Goal: Ask a question: Seek information or help from site administrators or community

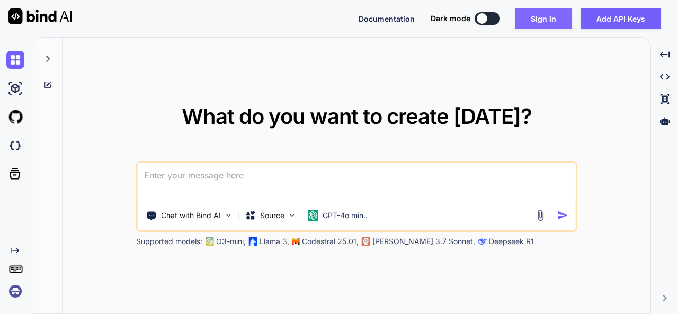
click at [530, 19] on button "Sign in" at bounding box center [543, 18] width 57 height 21
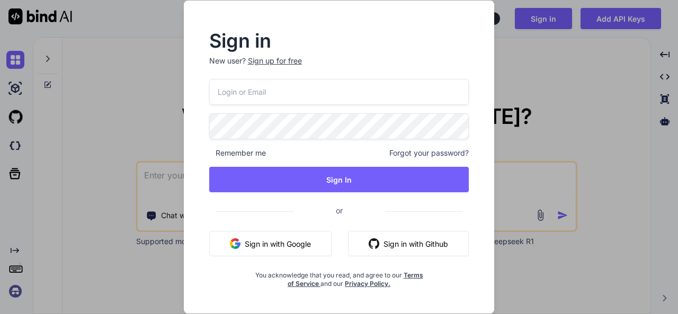
click at [276, 60] on div "Sign up for free" at bounding box center [275, 61] width 54 height 11
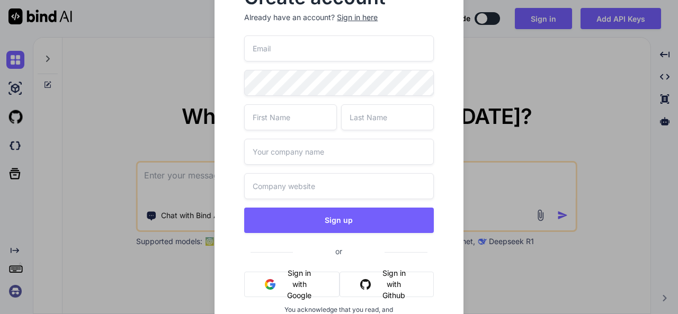
click at [292, 55] on input "email" at bounding box center [338, 48] width 189 height 26
type input "[EMAIL_ADDRESS][DOMAIN_NAME]"
click at [303, 122] on input "text" at bounding box center [290, 117] width 93 height 26
type input "d"
drag, startPoint x: 389, startPoint y: 116, endPoint x: 355, endPoint y: 143, distance: 43.0
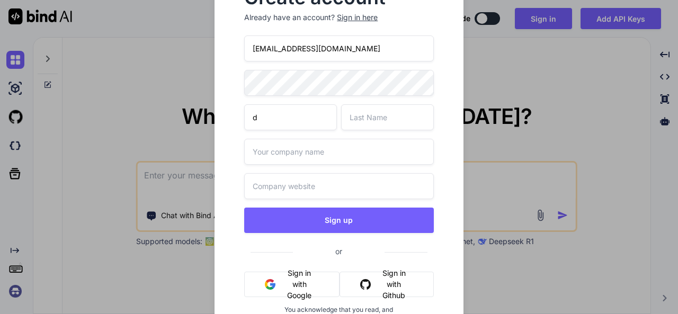
click at [391, 116] on input "text" at bounding box center [387, 117] width 93 height 26
type input "s"
click at [311, 154] on input "text" at bounding box center [338, 152] width 189 height 26
type input "s"
click at [311, 184] on input "text" at bounding box center [338, 186] width 189 height 26
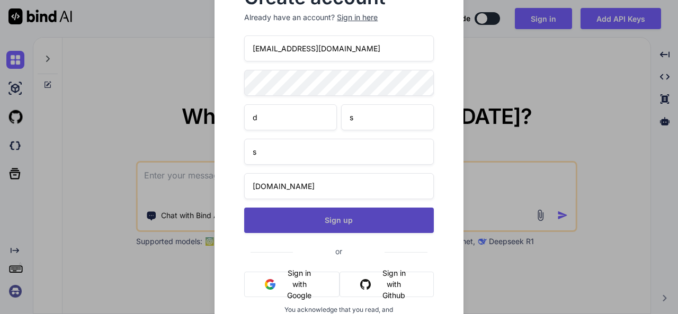
type input "[DOMAIN_NAME]"
click at [327, 219] on button "Sign up" at bounding box center [338, 220] width 189 height 25
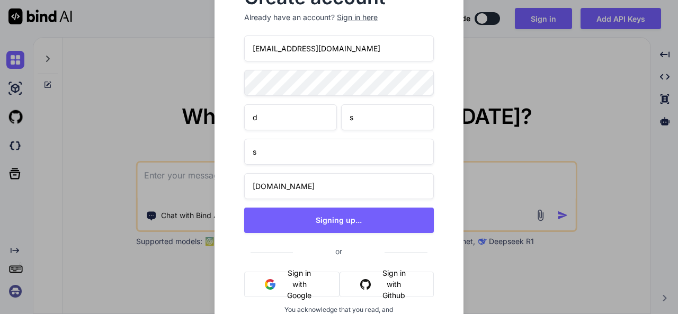
drag, startPoint x: 373, startPoint y: 49, endPoint x: 202, endPoint y: 60, distance: 171.4
click at [198, 59] on div "Create account Already have an account? Sign in here [EMAIL_ADDRESS][DOMAIN_NAM…" at bounding box center [339, 157] width 678 height 314
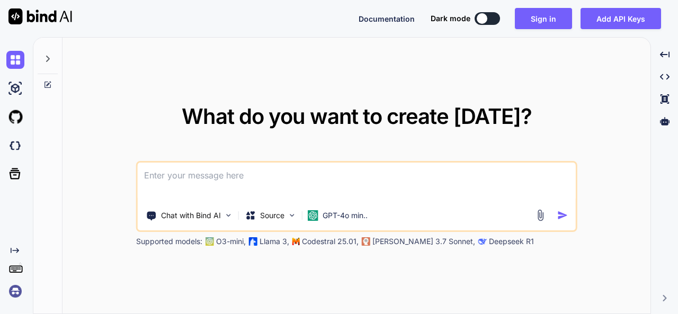
type textarea "x"
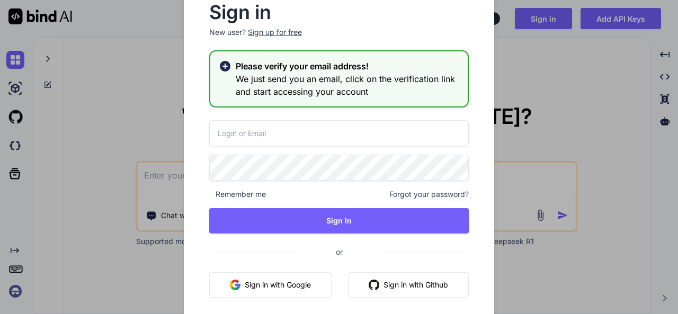
click at [258, 34] on div "Sign up for free" at bounding box center [275, 32] width 54 height 11
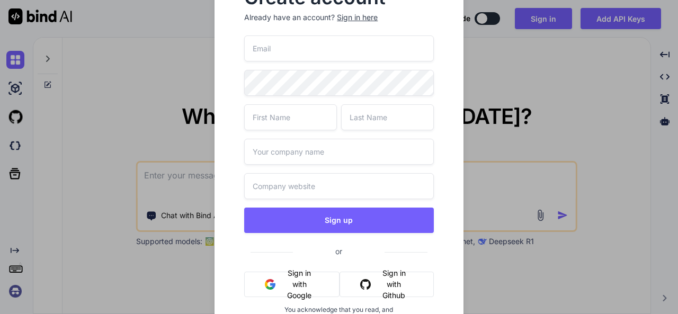
click at [284, 54] on input "email" at bounding box center [338, 48] width 189 height 26
paste input "[EMAIL_ADDRESS][DOMAIN_NAME]"
type input "[EMAIL_ADDRESS][DOMAIN_NAME]"
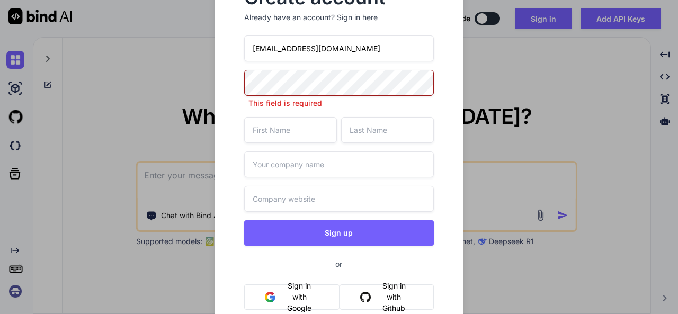
click at [293, 121] on input "text" at bounding box center [290, 130] width 93 height 26
type input "dsad"
click at [384, 130] on input "text" at bounding box center [387, 130] width 93 height 26
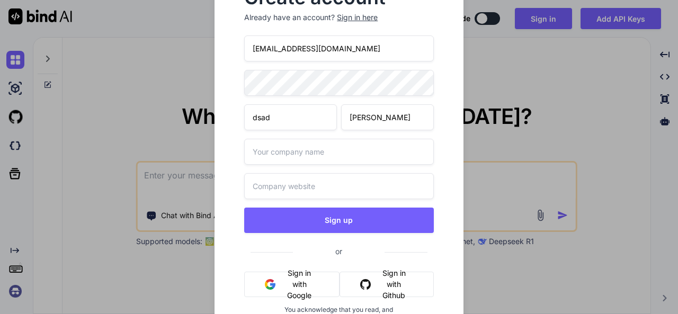
type input "[PERSON_NAME]"
click at [337, 154] on input "text" at bounding box center [338, 152] width 189 height 26
type input "[PERSON_NAME]"
click at [327, 191] on input "text" at bounding box center [338, 186] width 189 height 26
drag, startPoint x: 283, startPoint y: 156, endPoint x: 174, endPoint y: 153, distance: 109.1
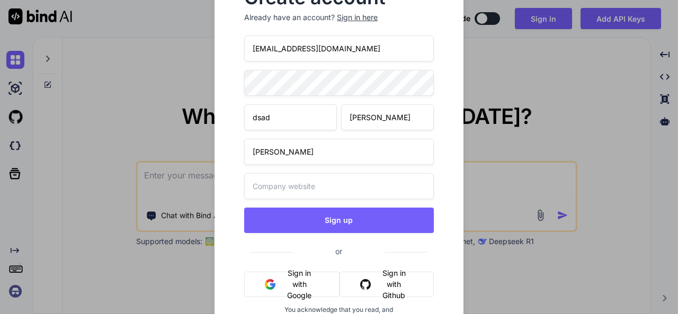
click at [174, 153] on div "Create account Already have an account? Sign in here [EMAIL_ADDRESS][DOMAIN_NAM…" at bounding box center [339, 157] width 678 height 314
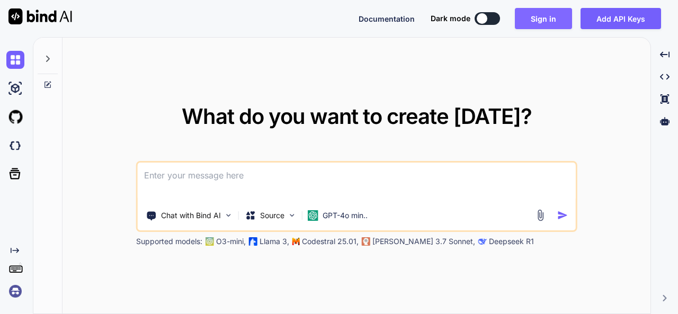
click at [530, 17] on button "Sign in" at bounding box center [543, 18] width 57 height 21
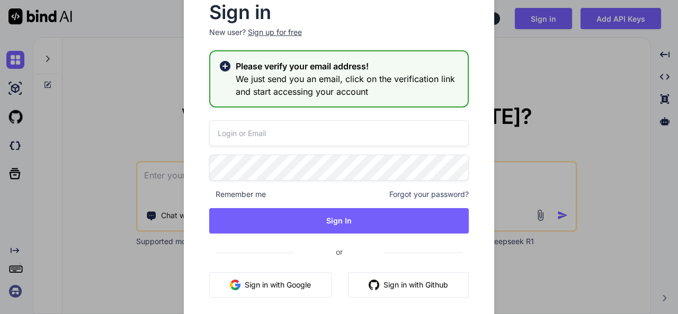
drag, startPoint x: 412, startPoint y: 90, endPoint x: 343, endPoint y: 1, distance: 112.9
click at [411, 90] on h3 "We just send you an email, click on the verification link and start accessing y…" at bounding box center [348, 85] width 224 height 25
drag, startPoint x: 536, startPoint y: 35, endPoint x: 539, endPoint y: 40, distance: 6.0
click at [537, 34] on div "Sign in New user? Sign up for free Please verify your email address! We just se…" at bounding box center [339, 157] width 678 height 314
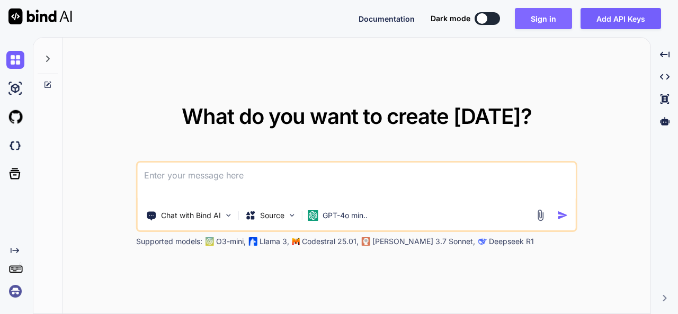
click at [545, 11] on button "Sign in" at bounding box center [543, 18] width 57 height 21
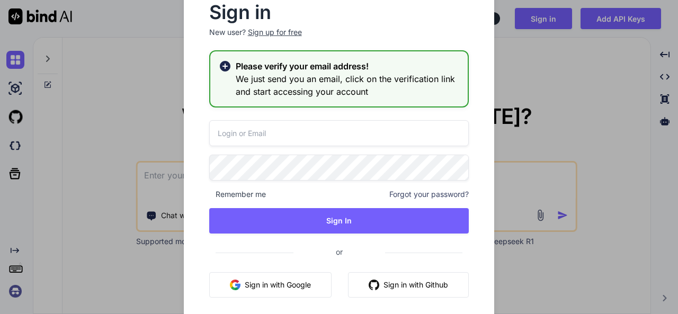
click at [288, 34] on div "Sign up for free" at bounding box center [275, 32] width 54 height 11
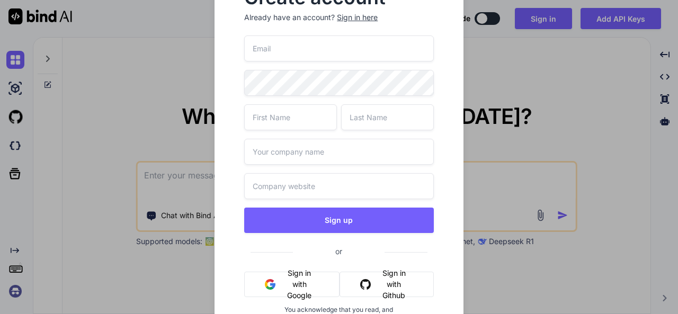
click at [312, 48] on input "email" at bounding box center [338, 48] width 189 height 26
paste input "[EMAIL_ADDRESS][DOMAIN_NAME]"
type input "[EMAIL_ADDRESS][DOMAIN_NAME]"
drag, startPoint x: 310, startPoint y: 118, endPoint x: 394, endPoint y: 116, distance: 83.7
click at [310, 119] on input "text" at bounding box center [290, 117] width 93 height 26
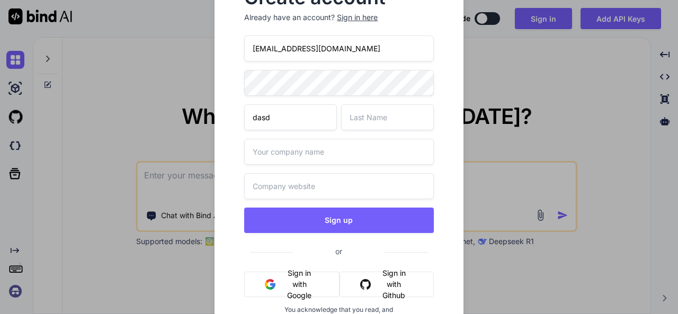
type input "dasd"
click at [408, 112] on input "text" at bounding box center [387, 117] width 93 height 26
type input "dsadad"
click at [334, 161] on input "text" at bounding box center [338, 152] width 189 height 26
type input "dasdasd"
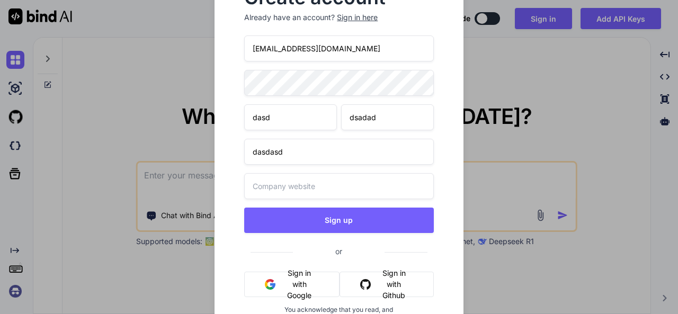
drag, startPoint x: 304, startPoint y: 116, endPoint x: 159, endPoint y: 116, distance: 145.1
click at [159, 116] on div "Create account Already have an account? Sign in here [EMAIL_ADDRESS][DOMAIN_NAM…" at bounding box center [339, 157] width 678 height 314
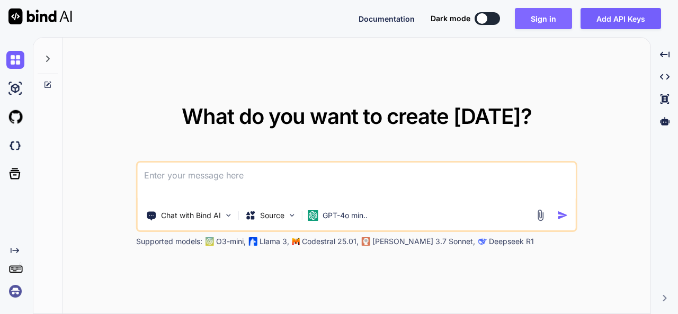
click at [547, 20] on button "Sign in" at bounding box center [543, 18] width 57 height 21
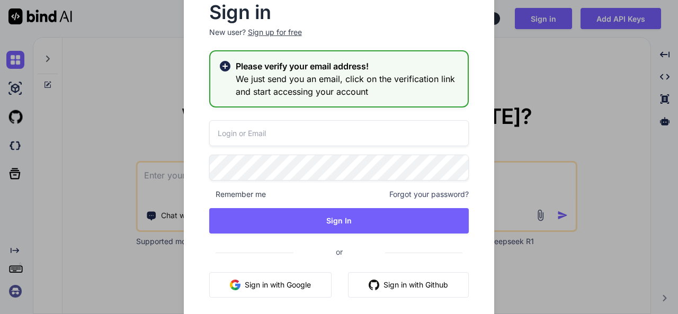
click at [278, 26] on div "Sign in New user? Sign up for free" at bounding box center [339, 27] width 260 height 47
click at [275, 30] on div "Sign up for free" at bounding box center [275, 32] width 54 height 11
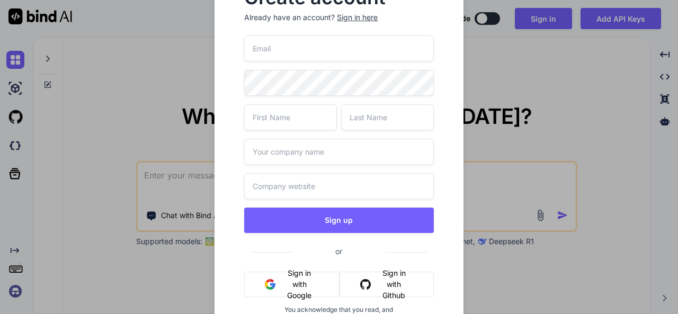
click at [298, 41] on input "email" at bounding box center [338, 48] width 189 height 26
paste input "[EMAIL_ADDRESS][DOMAIN_NAME]"
type input "[EMAIL_ADDRESS][DOMAIN_NAME]"
drag, startPoint x: 287, startPoint y: 112, endPoint x: 290, endPoint y: 120, distance: 8.4
click at [287, 114] on input "text" at bounding box center [290, 117] width 93 height 26
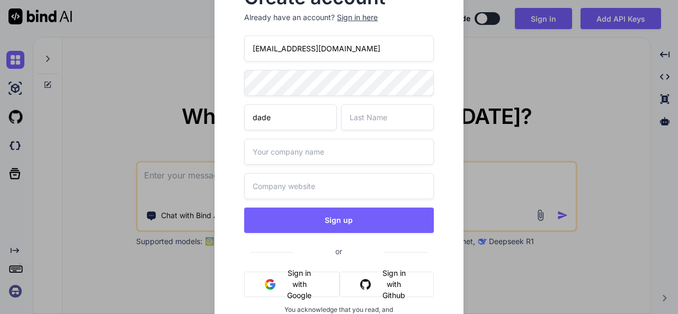
type input "dade"
click at [382, 120] on input "text" at bounding box center [387, 117] width 93 height 26
type input "dewd"
click at [320, 155] on input "text" at bounding box center [338, 152] width 189 height 26
type input "sadad"
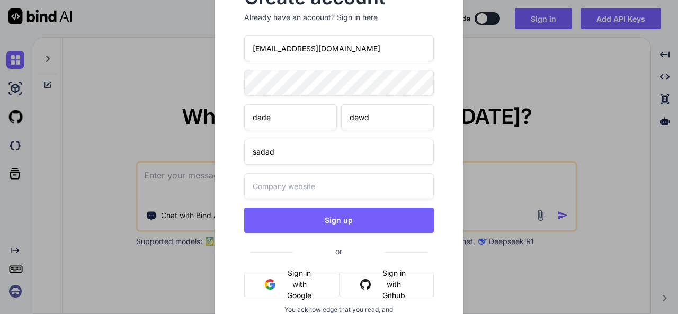
click at [300, 187] on input "text" at bounding box center [338, 186] width 189 height 26
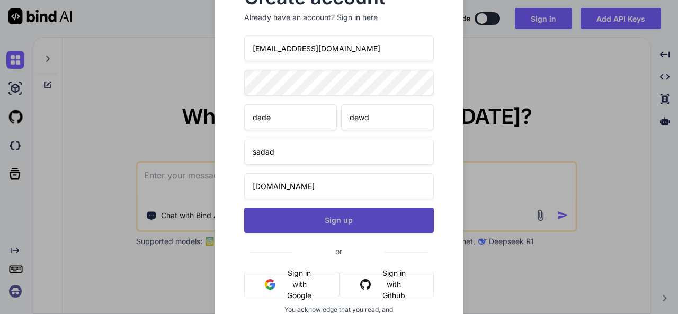
type input "[DOMAIN_NAME]"
click at [371, 217] on button "Sign up" at bounding box center [338, 220] width 189 height 25
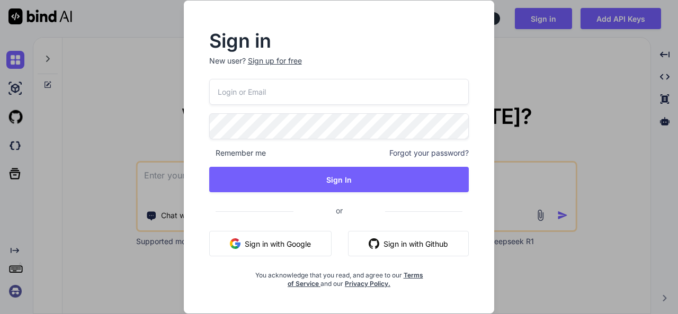
click at [270, 83] on input "email" at bounding box center [339, 92] width 260 height 26
paste input "[EMAIL_ADDRESS][DOMAIN_NAME]"
type input "[EMAIL_ADDRESS][DOMAIN_NAME]"
click at [404, 30] on div "Sign in New user? Sign up for free [EMAIL_ADDRESS][DOMAIN_NAME] Remember me For…" at bounding box center [339, 167] width 294 height 294
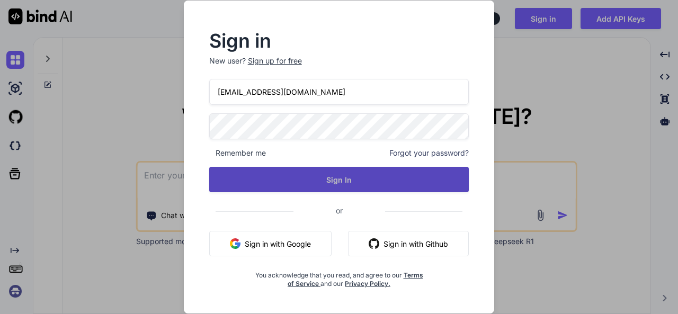
click at [309, 176] on button "Sign In" at bounding box center [339, 179] width 260 height 25
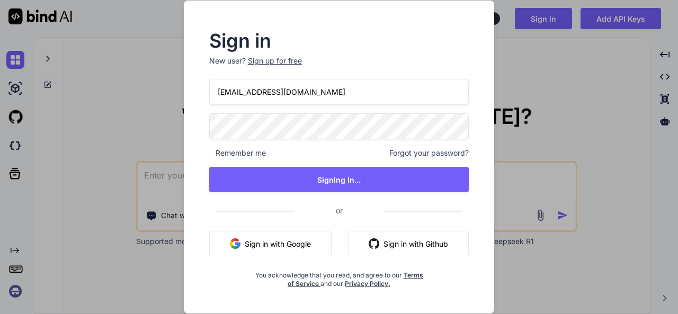
click at [49, 94] on div "Sign in New user? Sign up for free [EMAIL_ADDRESS][DOMAIN_NAME] Remember me For…" at bounding box center [339, 157] width 678 height 314
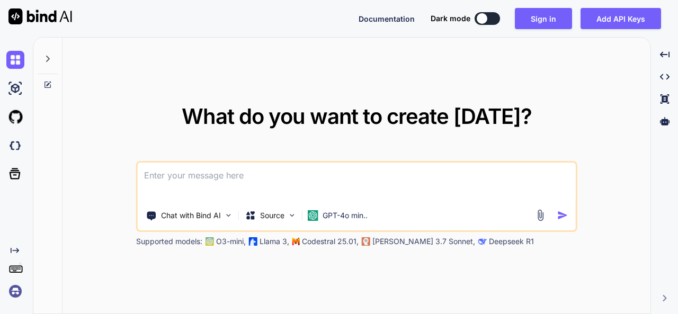
click at [292, 183] on textarea at bounding box center [357, 182] width 438 height 39
click at [428, 82] on div "What do you want to create [DATE]? Chat with Bind AI Source GPT-4o min.. Suppor…" at bounding box center [356, 176] width 588 height 277
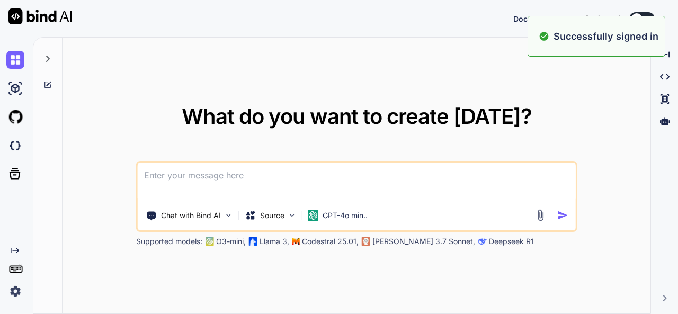
click at [386, 58] on div "What do you want to create [DATE]? Chat with Bind AI Source GPT-4o min.. Suppor…" at bounding box center [355, 175] width 645 height 277
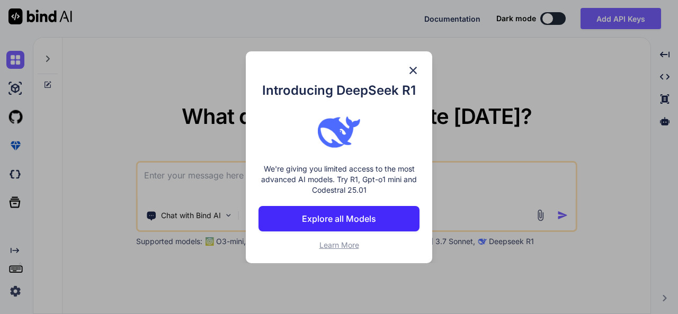
click at [413, 65] on img at bounding box center [413, 70] width 13 height 13
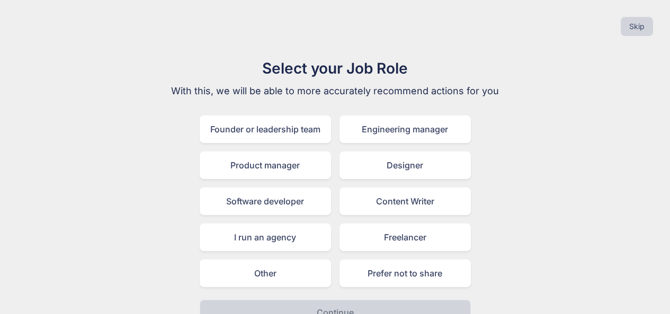
click at [298, 74] on h1 "Select your Job Role" at bounding box center [335, 68] width 356 height 22
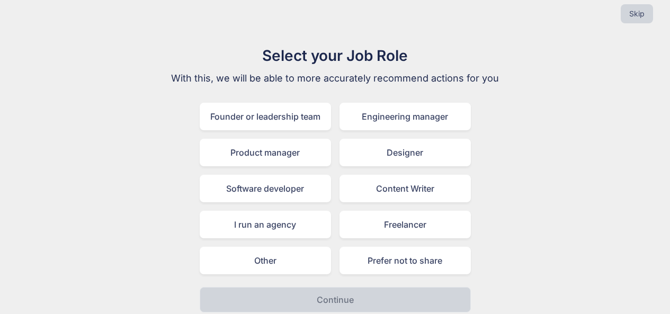
scroll to position [20, 0]
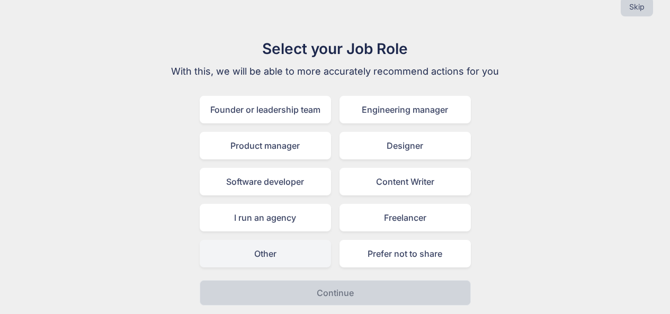
click at [294, 251] on div "Other" at bounding box center [265, 254] width 131 height 28
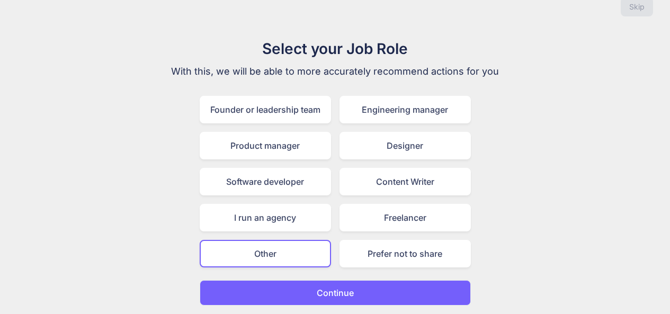
click at [354, 295] on button "Continue" at bounding box center [335, 292] width 271 height 25
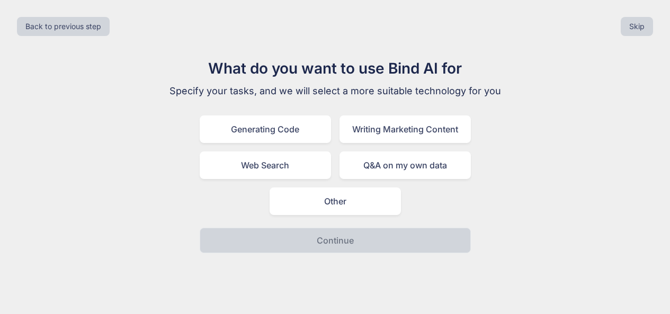
scroll to position [0, 0]
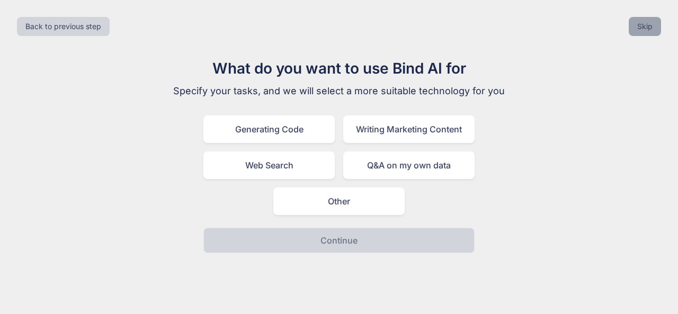
click at [652, 22] on button "Skip" at bounding box center [644, 26] width 32 height 19
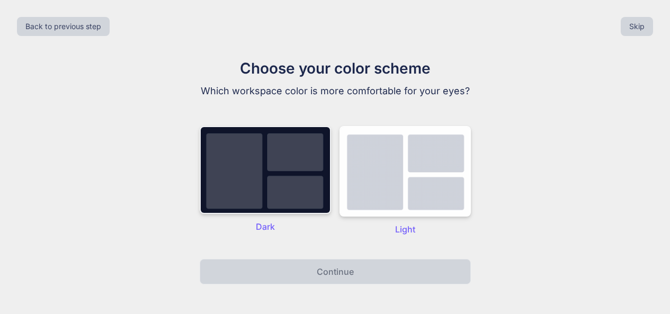
click at [301, 195] on img at bounding box center [265, 170] width 131 height 88
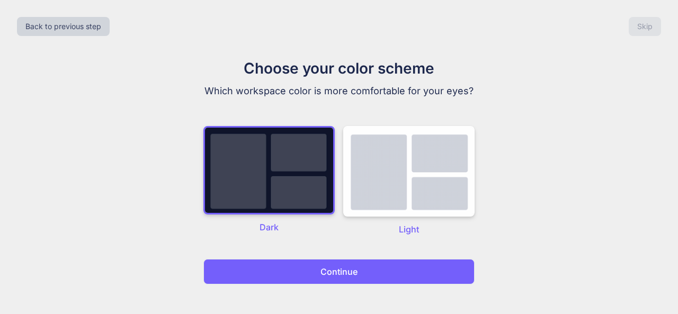
click at [359, 264] on button "Continue" at bounding box center [338, 271] width 271 height 25
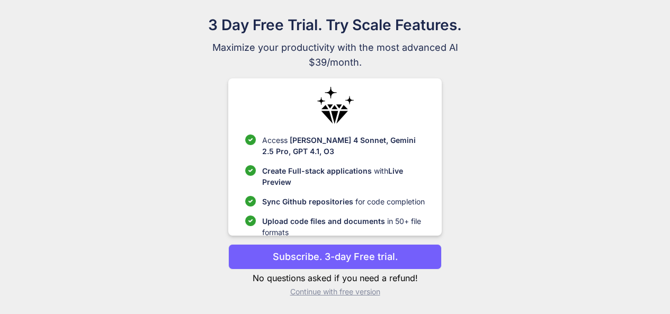
click at [358, 296] on p "Continue with free version" at bounding box center [334, 291] width 213 height 11
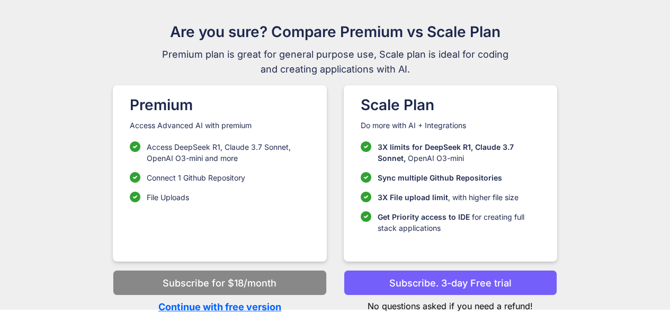
scroll to position [37, 0]
click at [249, 305] on p "Continue with free version" at bounding box center [219, 307] width 213 height 14
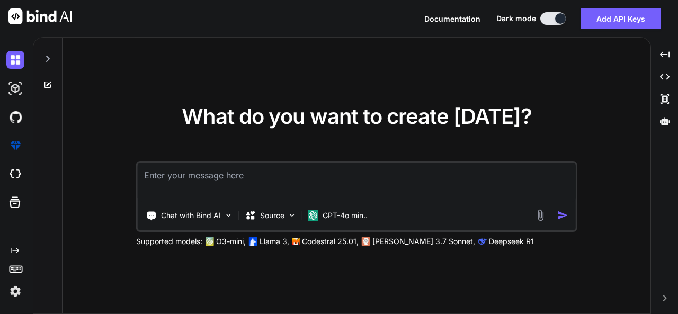
click at [247, 177] on textarea at bounding box center [357, 182] width 438 height 39
paste textarea "using Microsoft.ML; using Microsoft.ML.Data; using Microsoft.ML.Transforms.Text…"
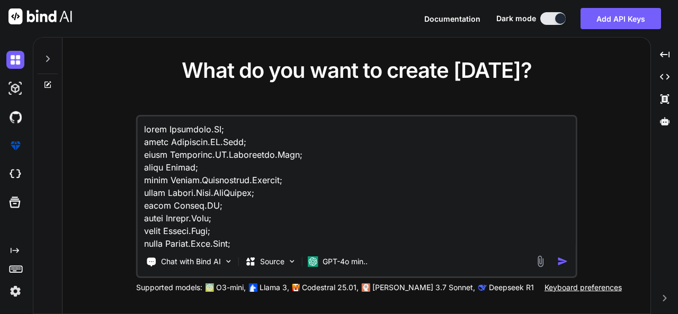
scroll to position [1260, 0]
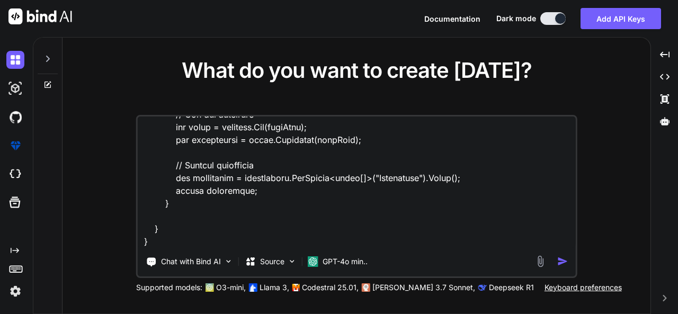
click at [157, 240] on textarea at bounding box center [357, 181] width 438 height 131
paste textarea "System.ArgumentOutOfRangeException: 'Schema mismatch for input column 'Text': e…"
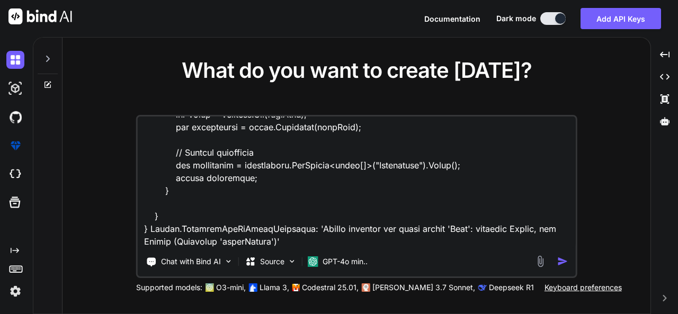
scroll to position [1272, 0]
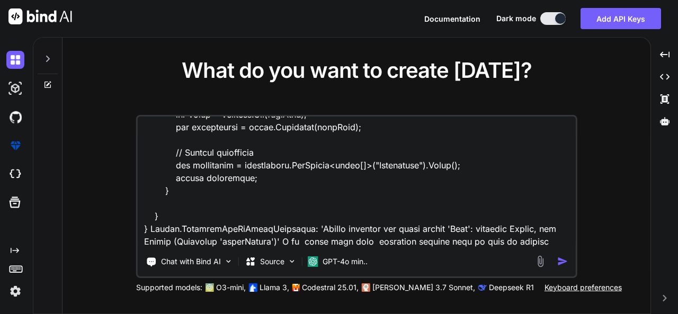
type textarea "using Microsoft.ML; using Microsoft.ML.Data; using Microsoft.ML.Transforms.Text…"
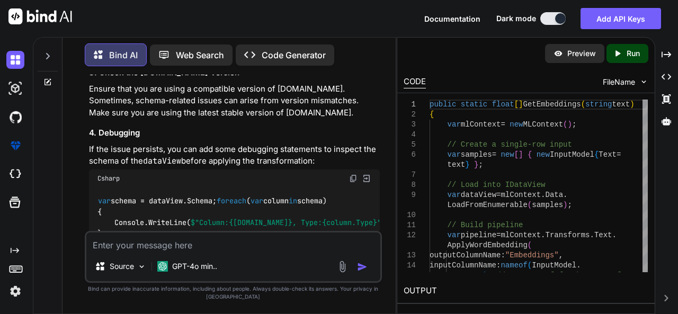
scroll to position [801, 0]
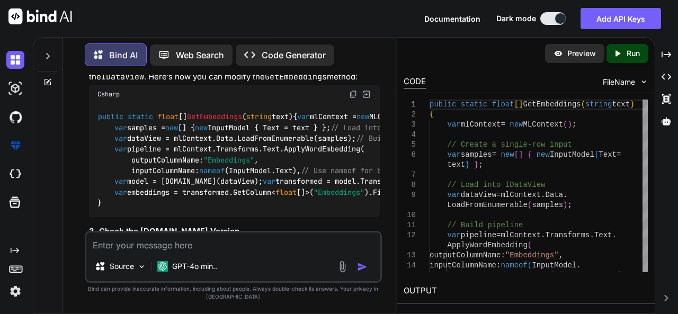
click at [352, 94] on img at bounding box center [353, 94] width 8 height 8
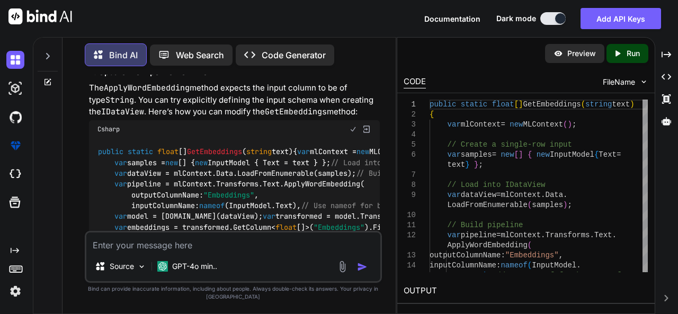
scroll to position [748, 0]
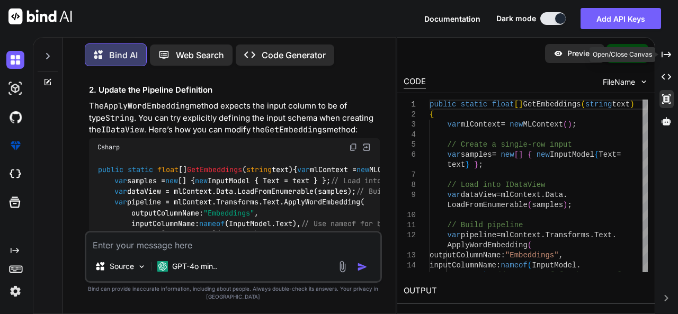
drag, startPoint x: 671, startPoint y: 51, endPoint x: 670, endPoint y: 105, distance: 54.0
click at [671, 55] on div "Created with Pixso." at bounding box center [666, 55] width 14 height 18
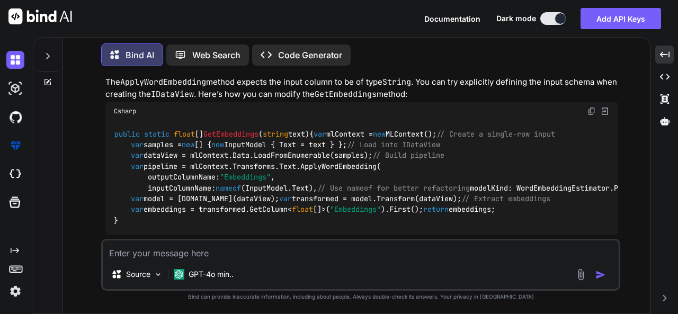
click at [213, 244] on textarea at bounding box center [361, 249] width 516 height 19
paste textarea "System.ArgumentOutOfRangeException: 'Schema mismatch for input column 'Text': e…"
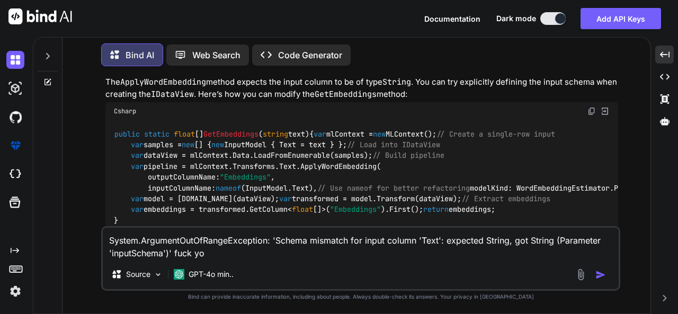
type textarea "System.ArgumentOutOfRangeException: 'Schema mismatch for input column 'Text': e…"
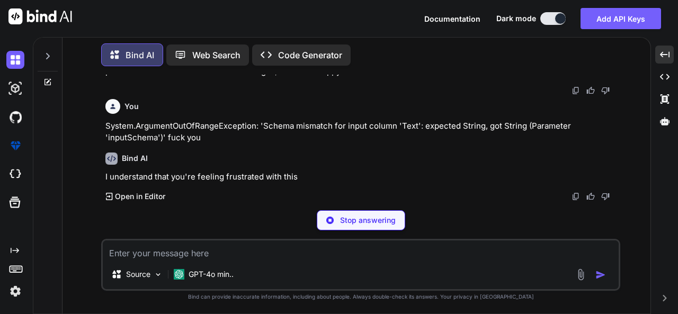
scroll to position [1073, 0]
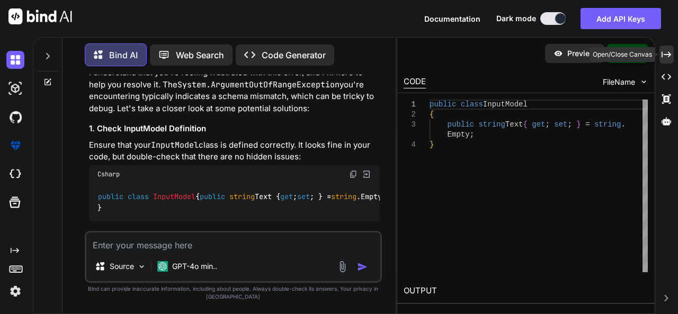
click at [667, 49] on div "Created with Pixso." at bounding box center [666, 55] width 14 height 18
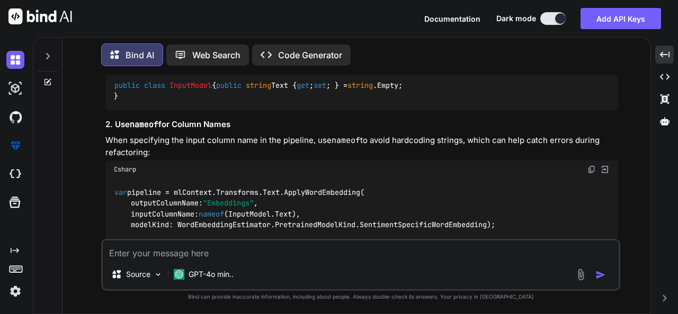
scroll to position [1044, 0]
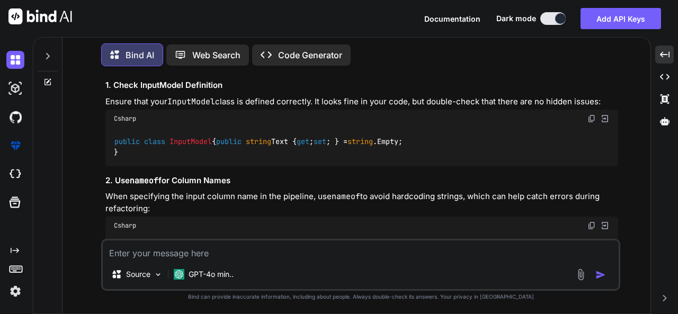
drag, startPoint x: 167, startPoint y: 183, endPoint x: 212, endPoint y: 189, distance: 45.9
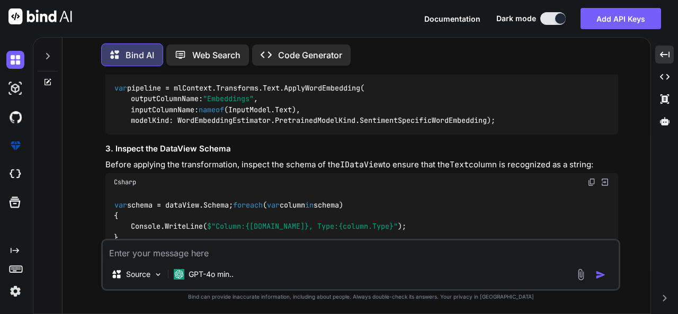
scroll to position [1256, 0]
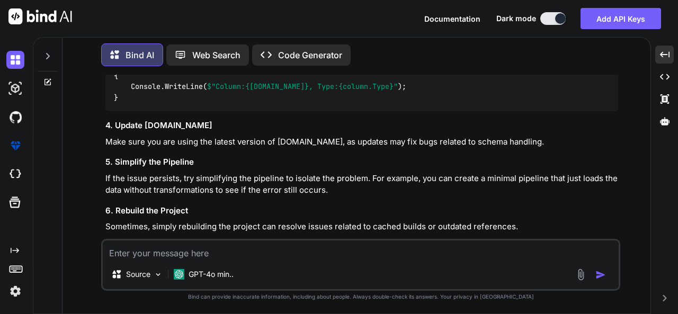
scroll to position [1362, 0]
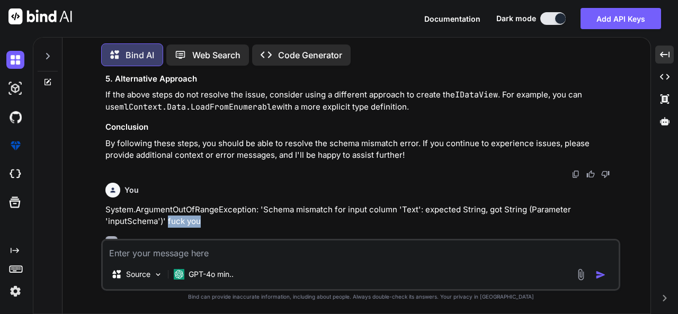
scroll to position [806, 0]
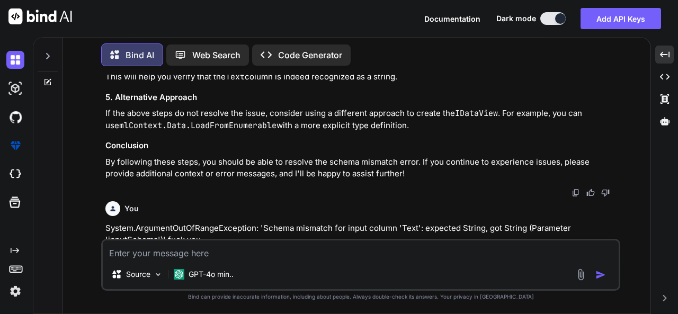
click at [183, 242] on textarea at bounding box center [361, 249] width 516 height 19
paste textarea "using Microsoft.ML; using Microsoft.ML.Data; using Microsoft.ML.Transforms.Text…"
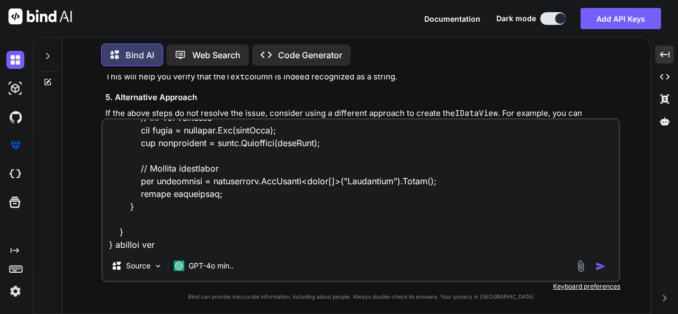
type textarea "using Microsoft.ML; using Microsoft.ML.Data; using Microsoft.ML.Transforms.Text…"
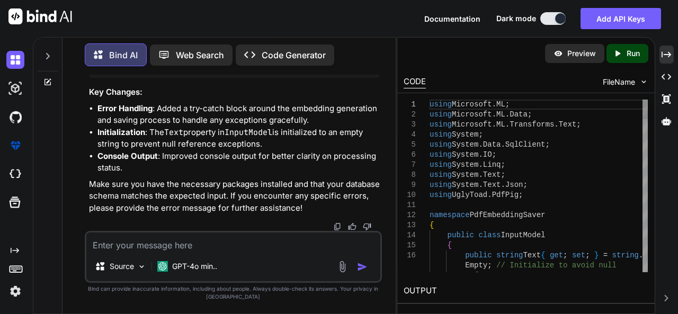
scroll to position [4181, 0]
click at [667, 49] on div "Created with Pixso." at bounding box center [666, 55] width 14 height 18
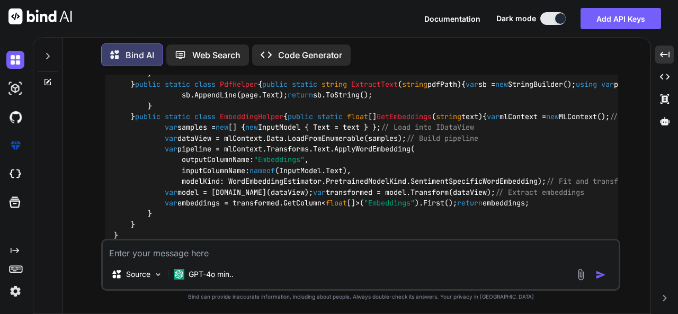
scroll to position [2197, 0]
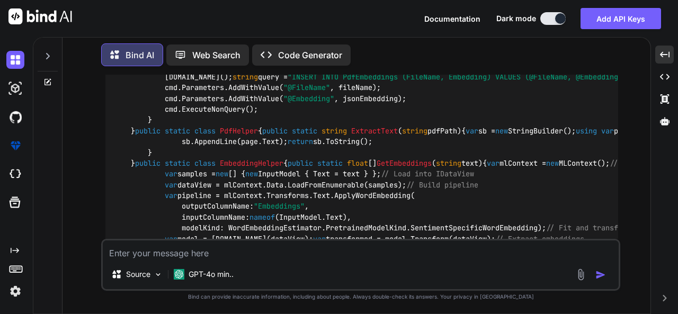
click at [245, 247] on textarea at bounding box center [361, 249] width 516 height 19
paste textarea "Schema mismatch for input column 'Text': expected String, got String (Parameter…"
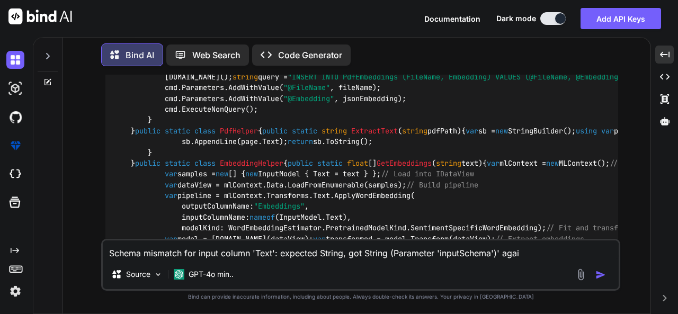
type textarea "Schema mismatch for input column 'Text': expected String, got String (Parameter…"
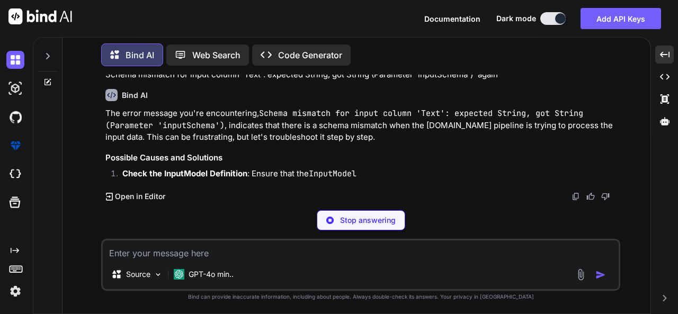
scroll to position [3557, 0]
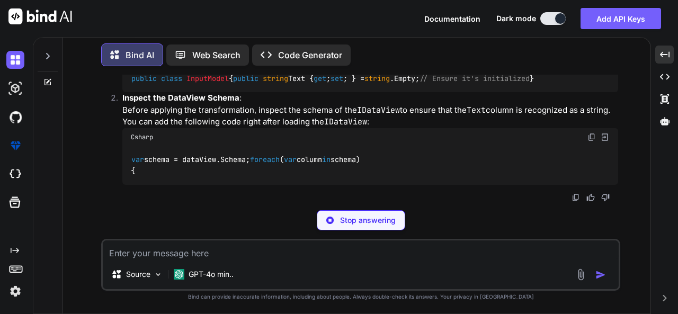
drag, startPoint x: 459, startPoint y: 109, endPoint x: 510, endPoint y: 111, distance: 50.9
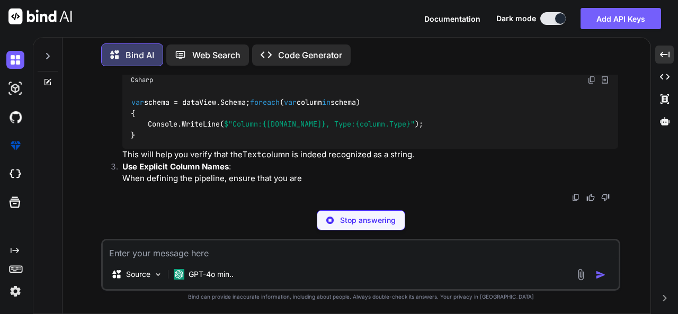
drag, startPoint x: 536, startPoint y: 106, endPoint x: 587, endPoint y: 108, distance: 50.3
click at [586, 108] on div "Bind AI The error message you're encountering, Schema mismatch for input column…" at bounding box center [361, 33] width 512 height 335
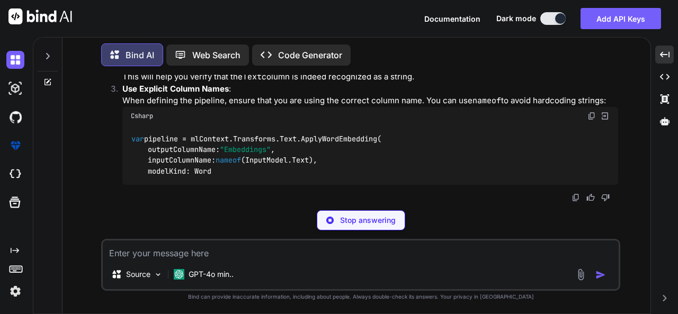
drag, startPoint x: 110, startPoint y: 130, endPoint x: 163, endPoint y: 130, distance: 52.9
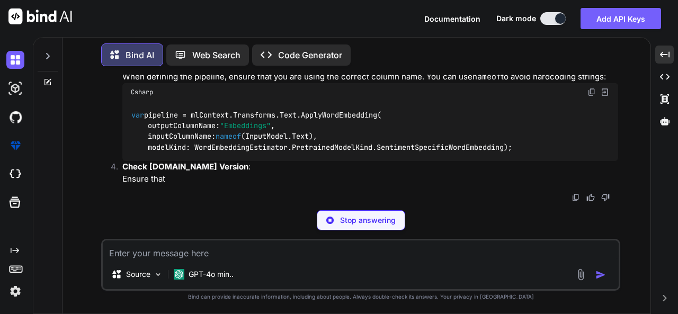
drag, startPoint x: 188, startPoint y: 129, endPoint x: 224, endPoint y: 129, distance: 36.0
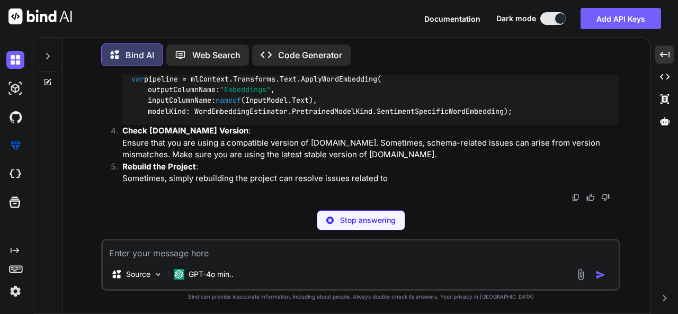
drag, startPoint x: 258, startPoint y: 128, endPoint x: 290, endPoint y: 126, distance: 31.8
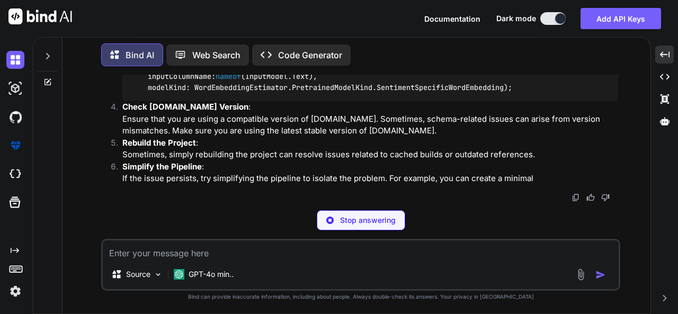
drag, startPoint x: 317, startPoint y: 126, endPoint x: 367, endPoint y: 126, distance: 49.8
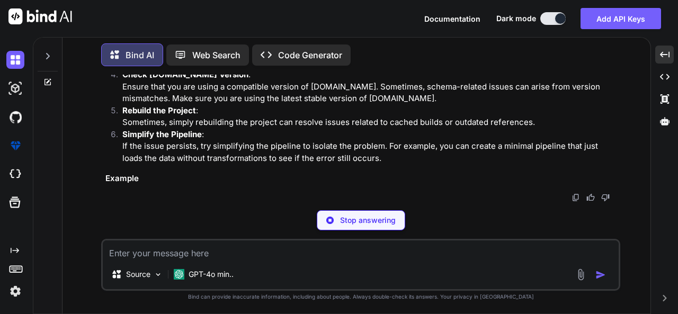
drag, startPoint x: 381, startPoint y: 126, endPoint x: 405, endPoint y: 125, distance: 24.4
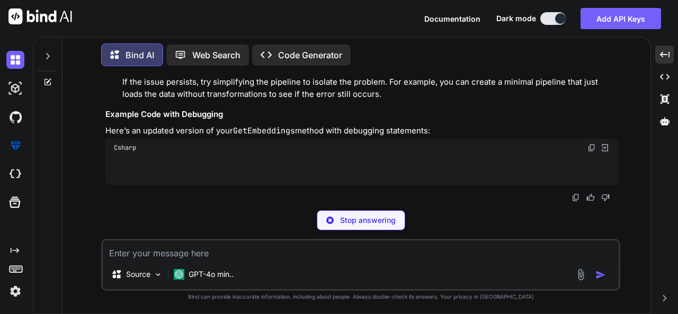
drag, startPoint x: 438, startPoint y: 125, endPoint x: 458, endPoint y: 125, distance: 20.6
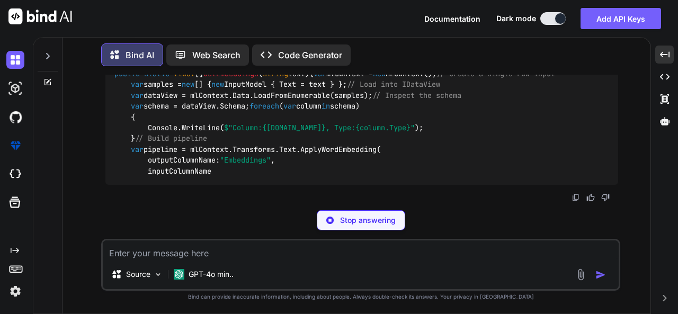
drag, startPoint x: 499, startPoint y: 126, endPoint x: 590, endPoint y: 124, distance: 91.1
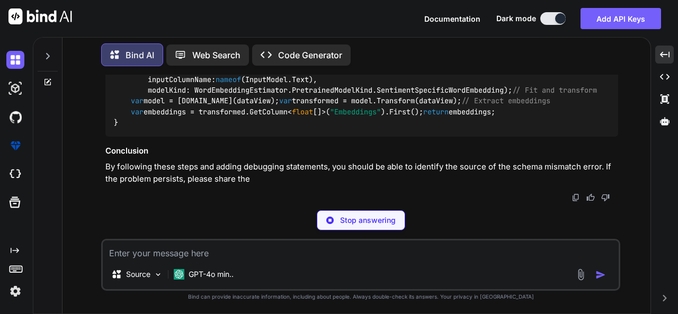
drag, startPoint x: 103, startPoint y: 139, endPoint x: 161, endPoint y: 138, distance: 58.3
click at [161, 138] on div "You Bind AI The error message you're encountering, System.ArgumentOutOfRangeExc…" at bounding box center [360, 194] width 519 height 239
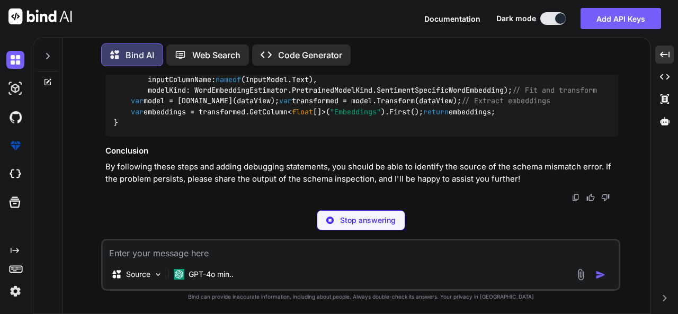
scroll to position [4369, 0]
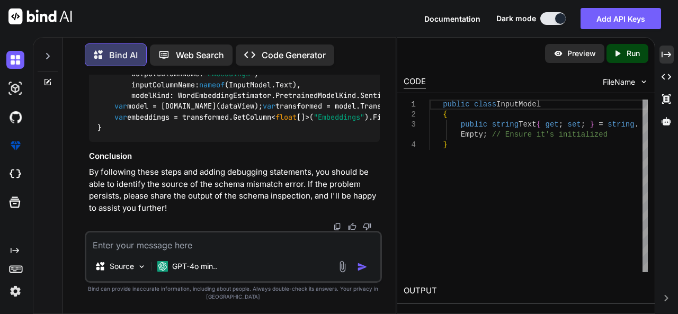
drag, startPoint x: 181, startPoint y: 138, endPoint x: 196, endPoint y: 138, distance: 14.8
click at [665, 54] on icon "Created with Pixso." at bounding box center [666, 55] width 10 height 10
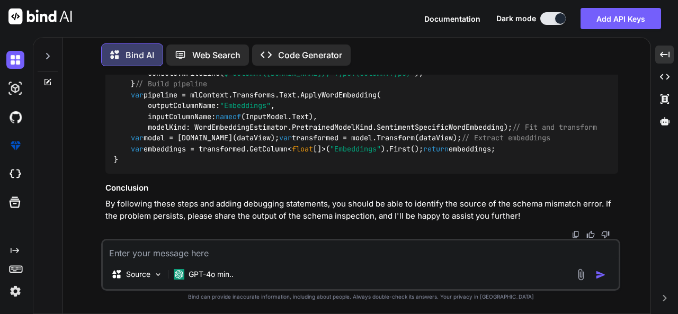
drag, startPoint x: 239, startPoint y: 128, endPoint x: 585, endPoint y: 145, distance: 346.2
drag, startPoint x: 107, startPoint y: 126, endPoint x: 178, endPoint y: 133, distance: 71.8
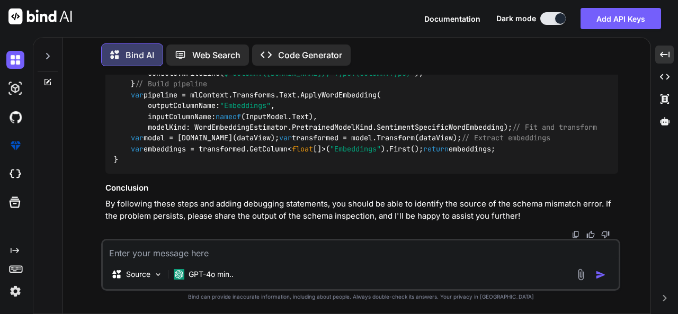
drag, startPoint x: 215, startPoint y: 136, endPoint x: 244, endPoint y: 132, distance: 28.8
drag, startPoint x: 251, startPoint y: 133, endPoint x: 280, endPoint y: 133, distance: 28.6
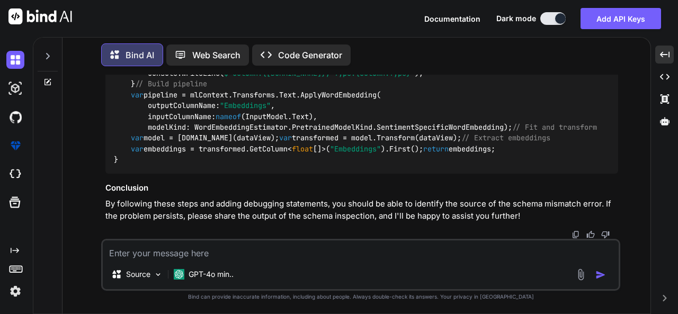
drag, startPoint x: 284, startPoint y: 133, endPoint x: 308, endPoint y: 131, distance: 23.3
drag, startPoint x: 317, startPoint y: 131, endPoint x: 334, endPoint y: 130, distance: 16.5
drag, startPoint x: 401, startPoint y: 127, endPoint x: 451, endPoint y: 127, distance: 49.8
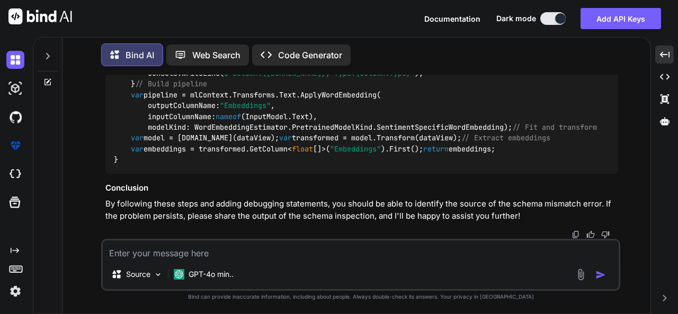
drag, startPoint x: 461, startPoint y: 133, endPoint x: 482, endPoint y: 136, distance: 21.9
drag, startPoint x: 494, startPoint y: 113, endPoint x: 317, endPoint y: 113, distance: 177.4
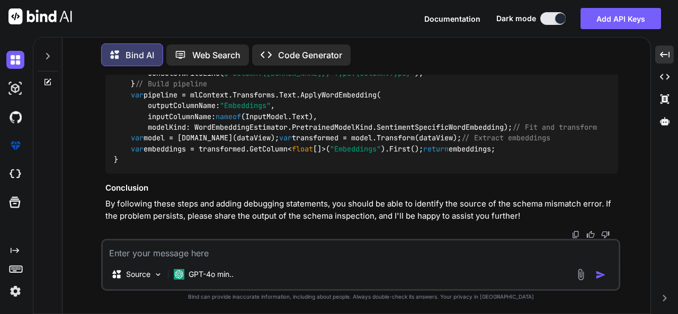
drag, startPoint x: 133, startPoint y: 78, endPoint x: 155, endPoint y: 130, distance: 56.0
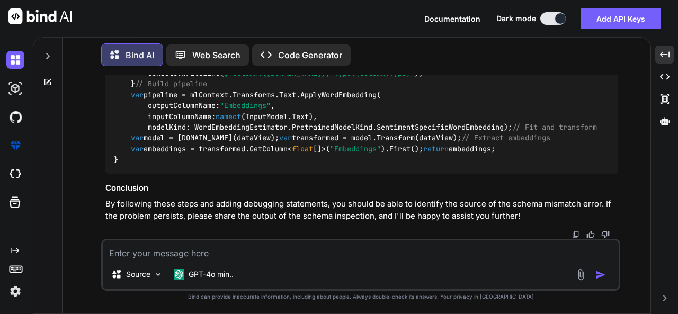
copy code "var schema = dataView.Schema; foreach ( var column in schema) { Console.WriteLi…"
drag, startPoint x: 271, startPoint y: 253, endPoint x: 323, endPoint y: 240, distance: 54.6
click at [271, 253] on textarea at bounding box center [361, 249] width 516 height 19
paste textarea "var pipeline = mlContext.Transforms.Text.ApplyWordEmbedding( outputColumnName: …"
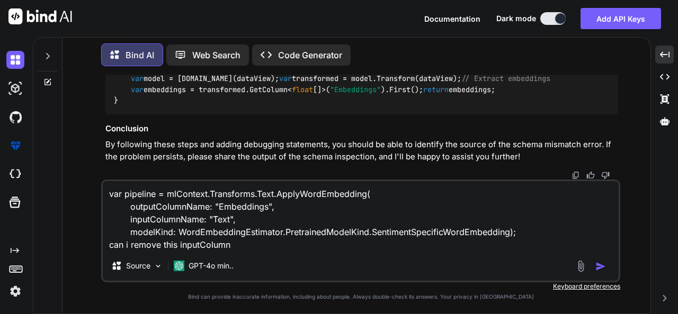
type textarea "var pipeline = mlContext.Transforms.Text.ApplyWordEmbedding( outputColumnName: …"
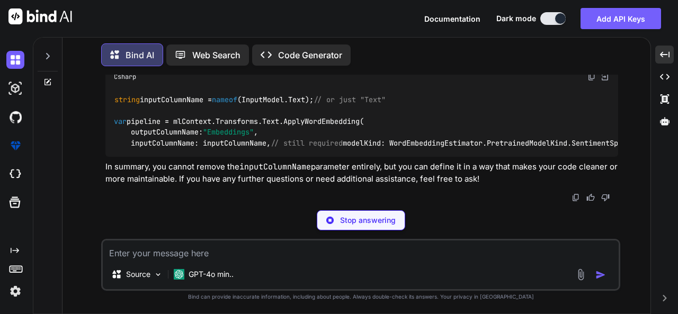
scroll to position [5562, 0]
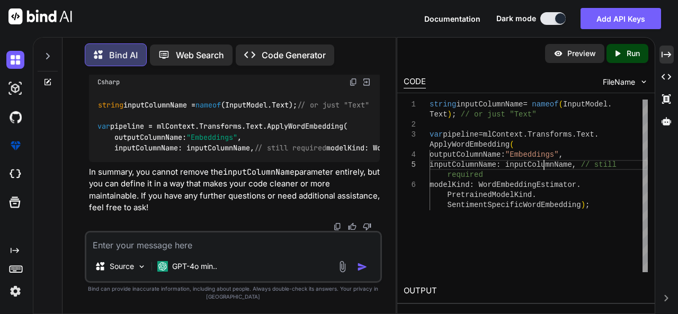
click at [543, 169] on div "string inputColumnName = nameof ( InputModel . Text ) ; // or just "Text" var p…" at bounding box center [538, 186] width 218 height 173
click at [621, 106] on div "string inputColumnName = nameof ( InputModel . Text ) ; // or just "Text" var p…" at bounding box center [538, 186] width 218 height 173
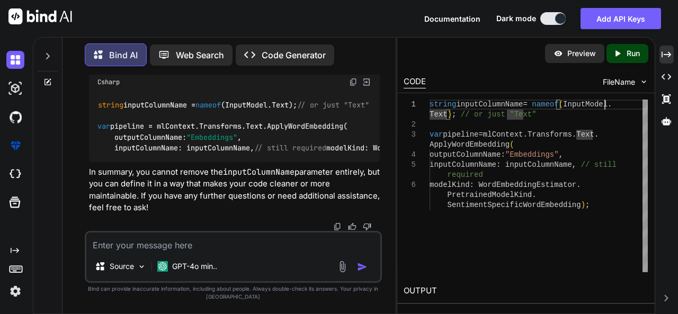
click at [354, 86] on img at bounding box center [353, 82] width 8 height 8
click at [671, 60] on div "Created with Pixso." at bounding box center [666, 55] width 14 height 18
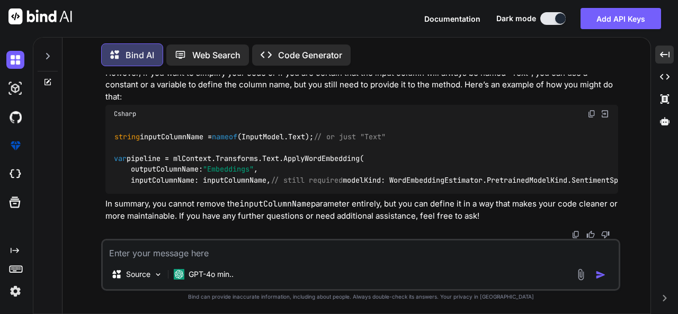
click at [169, 255] on textarea at bounding box center [361, 249] width 516 height 19
paste textarea "using Microsoft.ML; using Microsoft.ML.Data; using Microsoft.ML.Transforms.Text…"
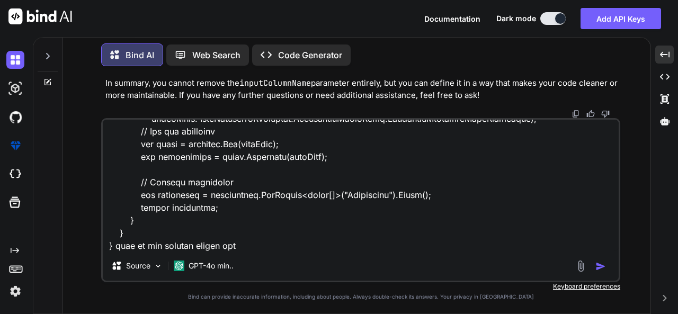
type textarea "using Microsoft.ML; using Microsoft.ML.Data; using Microsoft.ML.Transforms.Text…"
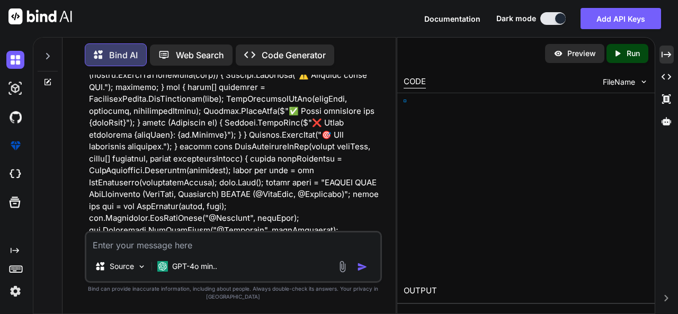
scroll to position [5960, 0]
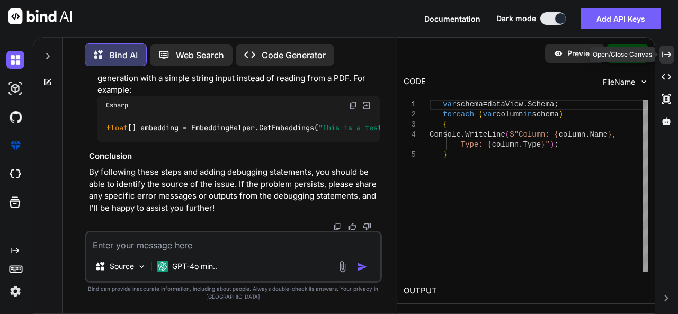
click at [671, 56] on div "Created with Pixso." at bounding box center [666, 55] width 14 height 18
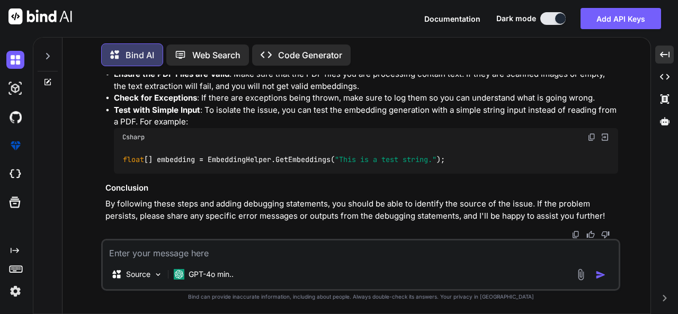
scroll to position [5664, 0]
drag, startPoint x: 338, startPoint y: 148, endPoint x: 422, endPoint y: 148, distance: 84.2
drag, startPoint x: 440, startPoint y: 148, endPoint x: 523, endPoint y: 148, distance: 82.1
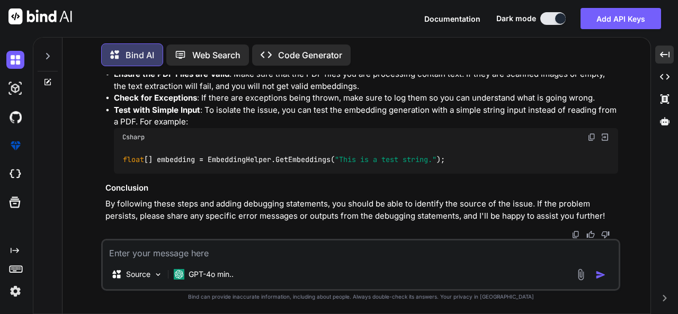
drag, startPoint x: 481, startPoint y: 155, endPoint x: 379, endPoint y: 158, distance: 102.2
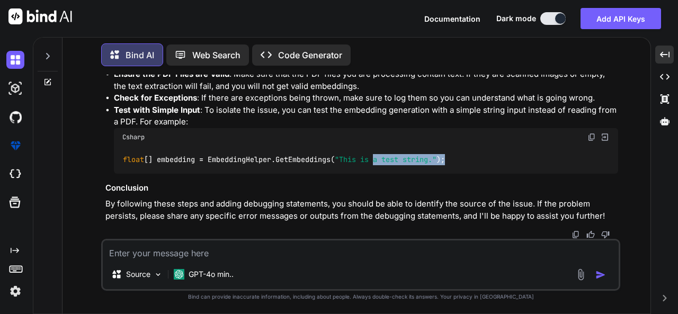
click at [379, 158] on div "float [] embedding = EmbeddingHelper.GetEmbeddings( "This is a test string." );" at bounding box center [366, 160] width 504 height 28
click at [480, 144] on div "Csharp" at bounding box center [366, 137] width 504 height 18
drag, startPoint x: 155, startPoint y: 247, endPoint x: 200, endPoint y: 250, distance: 45.7
click at [155, 247] on textarea at bounding box center [361, 249] width 516 height 19
paste textarea "System.ArgumentOutOfRangeException: 'Schema mismatch for input column 'Text': e…"
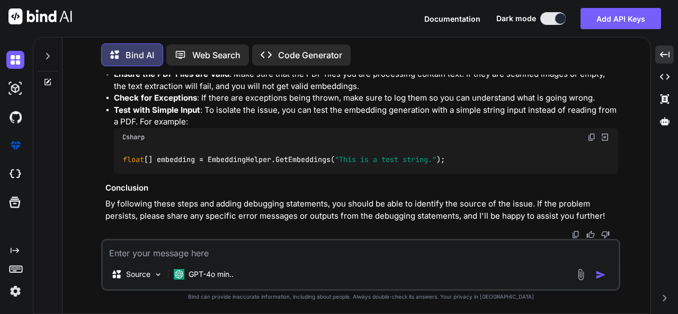
type textarea "System.ArgumentOutOfRangeException: 'Schema mismatch for input column 'Text': e…"
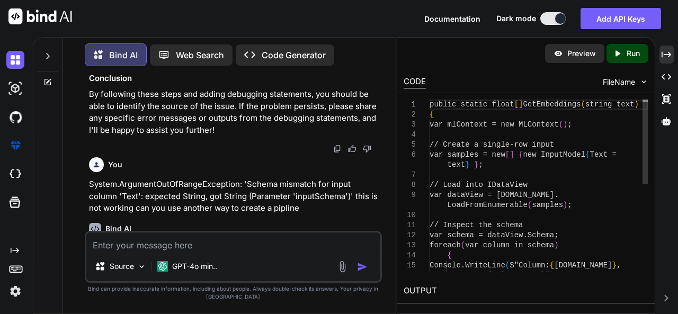
scroll to position [7523, 0]
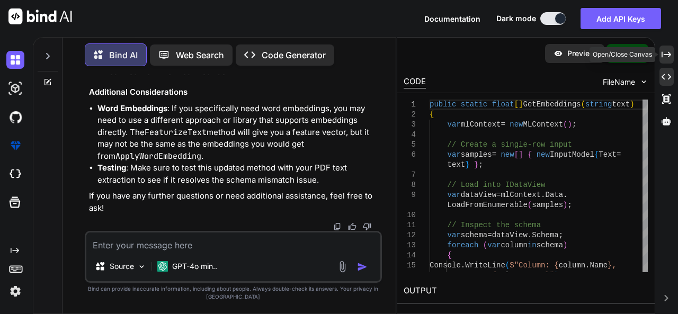
drag, startPoint x: 669, startPoint y: 59, endPoint x: 668, endPoint y: 70, distance: 11.1
click at [669, 62] on div "Created with Pixso." at bounding box center [666, 55] width 14 height 18
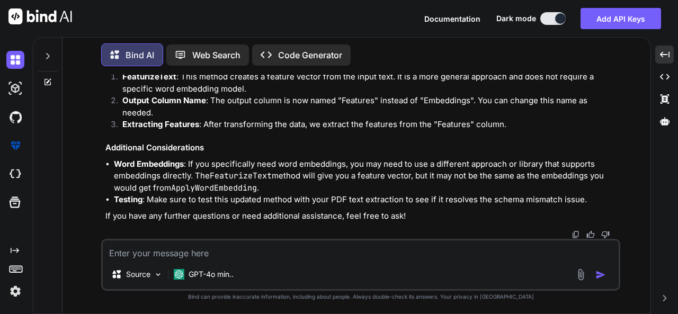
scroll to position [6175, 0]
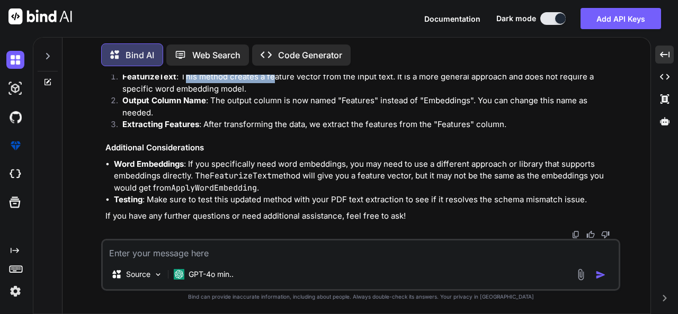
drag, startPoint x: 186, startPoint y: 131, endPoint x: 274, endPoint y: 134, distance: 87.9
click at [274, 95] on p "FeaturizeText : This method creates a feature vector from the input text. It is…" at bounding box center [370, 83] width 496 height 24
drag, startPoint x: 295, startPoint y: 131, endPoint x: 340, endPoint y: 131, distance: 45.0
click at [313, 95] on p "FeaturizeText : This method creates a feature vector from the input text. It is…" at bounding box center [370, 83] width 496 height 24
drag, startPoint x: 340, startPoint y: 131, endPoint x: 382, endPoint y: 131, distance: 41.8
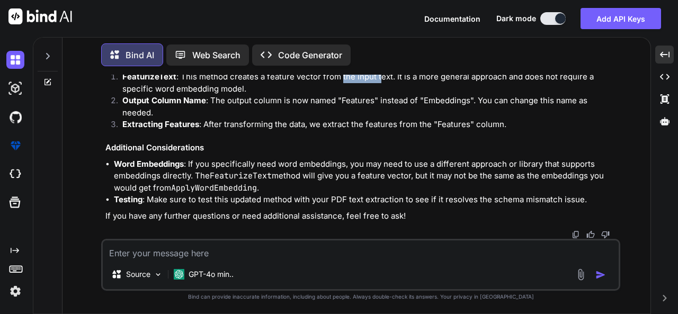
click at [382, 95] on p "FeaturizeText : This method creates a feature vector from the input text. It is…" at bounding box center [370, 83] width 496 height 24
drag, startPoint x: 402, startPoint y: 131, endPoint x: 427, endPoint y: 128, distance: 25.7
click at [427, 95] on p "FeaturizeText : This method creates a feature vector from the input text. It is…" at bounding box center [370, 83] width 496 height 24
drag, startPoint x: 479, startPoint y: 130, endPoint x: 526, endPoint y: 135, distance: 47.4
click at [526, 95] on p "FeaturizeText : This method creates a feature vector from the input text. It is…" at bounding box center [370, 83] width 496 height 24
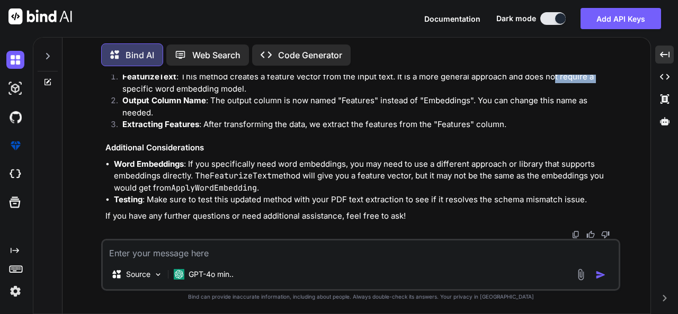
drag, startPoint x: 551, startPoint y: 132, endPoint x: 592, endPoint y: 134, distance: 41.3
click at [592, 95] on p "FeaturizeText : This method creates a feature vector from the input text. It is…" at bounding box center [370, 83] width 496 height 24
drag, startPoint x: 125, startPoint y: 145, endPoint x: 214, endPoint y: 143, distance: 88.4
click at [214, 95] on p "FeaturizeText : This method creates a feature vector from the input text. It is…" at bounding box center [370, 83] width 496 height 24
drag, startPoint x: 255, startPoint y: 141, endPoint x: 214, endPoint y: 147, distance: 41.7
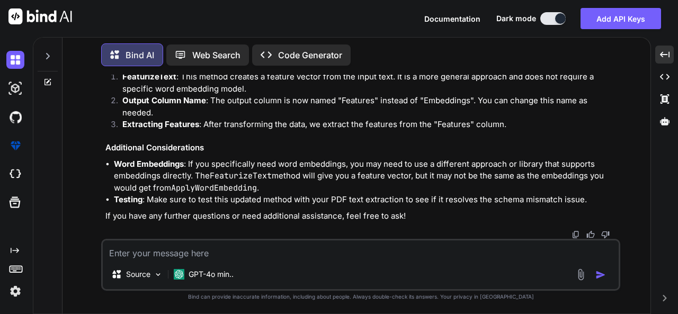
click at [228, 95] on p "FeaturizeText : This method creates a feature vector from the input text. It is…" at bounding box center [370, 83] width 496 height 24
drag, startPoint x: 124, startPoint y: 156, endPoint x: 213, endPoint y: 151, distance: 88.5
click at [183, 105] on strong "Output Column Name" at bounding box center [164, 100] width 84 height 10
drag, startPoint x: 217, startPoint y: 151, endPoint x: 278, endPoint y: 151, distance: 60.9
click at [278, 119] on p "Output Column Name : The output column is now named "Features" instead of "Embe…" at bounding box center [370, 107] width 496 height 24
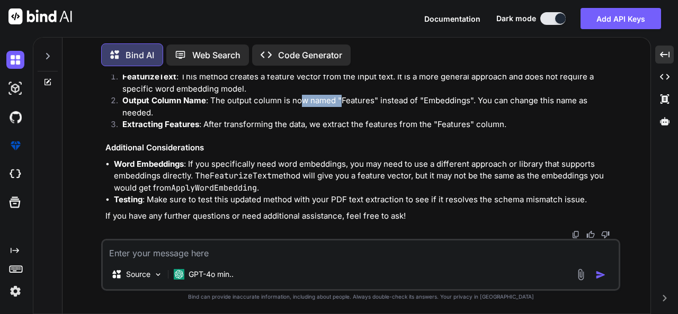
drag, startPoint x: 308, startPoint y: 151, endPoint x: 369, endPoint y: 153, distance: 60.9
click at [343, 119] on p "Output Column Name : The output column is now named "Features" instead of "Embe…" at bounding box center [370, 107] width 496 height 24
drag, startPoint x: 376, startPoint y: 153, endPoint x: 411, endPoint y: 152, distance: 35.0
click at [408, 119] on p "Output Column Name : The output column is now named "Features" instead of "Embe…" at bounding box center [370, 107] width 496 height 24
drag, startPoint x: 431, startPoint y: 154, endPoint x: 447, endPoint y: 154, distance: 15.9
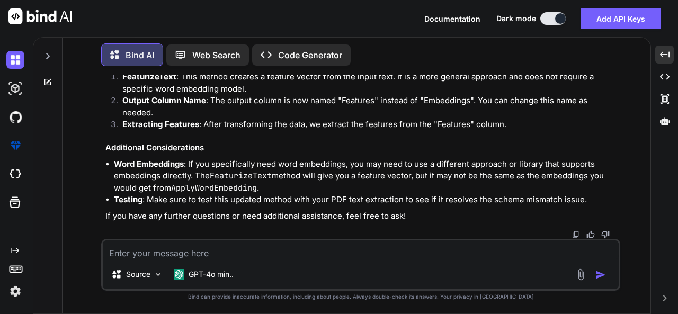
click at [439, 119] on p "Output Column Name : The output column is now named "Features" instead of "Embe…" at bounding box center [370, 107] width 496 height 24
drag, startPoint x: 470, startPoint y: 156, endPoint x: 596, endPoint y: 156, distance: 126.0
click at [596, 119] on p "Output Column Name : The output column is now named "Features" instead of "Embe…" at bounding box center [370, 107] width 496 height 24
drag, startPoint x: 244, startPoint y: 163, endPoint x: 251, endPoint y: 165, distance: 7.2
click at [248, 119] on p "Output Column Name : The output column is now named "Features" instead of "Embe…" at bounding box center [370, 107] width 496 height 24
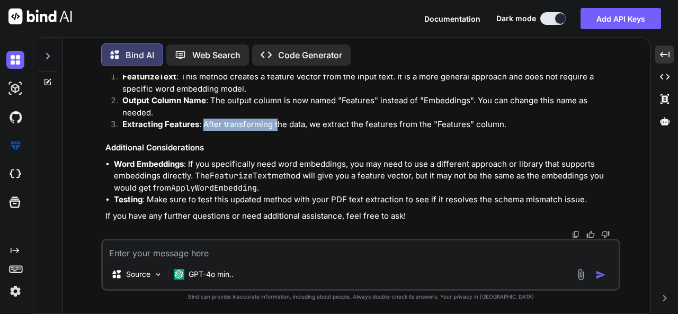
drag, startPoint x: 204, startPoint y: 178, endPoint x: 275, endPoint y: 178, distance: 71.5
click at [275, 131] on p "Extracting Features : After transforming the data, we extract the features from…" at bounding box center [370, 125] width 496 height 12
drag, startPoint x: 316, startPoint y: 177, endPoint x: 326, endPoint y: 176, distance: 9.7
click at [326, 131] on p "Extracting Features : After transforming the data, we extract the features from…" at bounding box center [370, 125] width 496 height 12
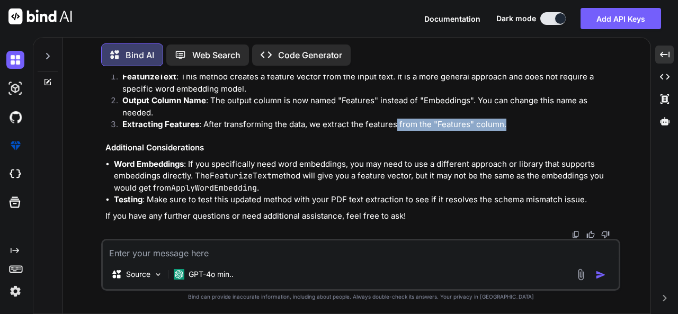
drag, startPoint x: 396, startPoint y: 181, endPoint x: 507, endPoint y: 176, distance: 110.8
click at [507, 131] on p "Extracting Features : After transforming the data, we extract the features from…" at bounding box center [370, 125] width 496 height 12
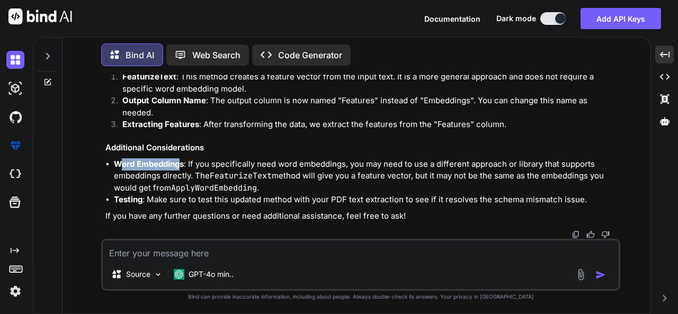
drag, startPoint x: 119, startPoint y: 164, endPoint x: 179, endPoint y: 162, distance: 60.4
click at [179, 162] on strong "Word Embeddings" at bounding box center [149, 164] width 70 height 10
drag, startPoint x: 197, startPoint y: 165, endPoint x: 245, endPoint y: 164, distance: 47.1
click at [245, 164] on p "Word Embeddings : If you specifically need word embeddings, you may need to use…" at bounding box center [366, 176] width 504 height 36
drag, startPoint x: 287, startPoint y: 164, endPoint x: 340, endPoint y: 165, distance: 53.0
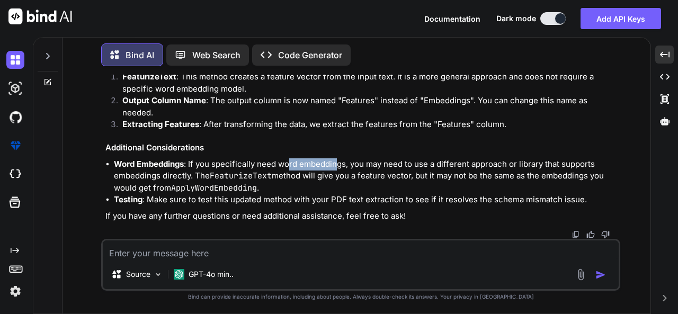
click at [339, 165] on p "Word Embeddings : If you specifically need word embeddings, you may need to use…" at bounding box center [366, 176] width 504 height 36
drag, startPoint x: 370, startPoint y: 164, endPoint x: 438, endPoint y: 166, distance: 68.3
click at [434, 166] on p "Word Embeddings : If you specifically need word embeddings, you may need to use…" at bounding box center [366, 176] width 504 height 36
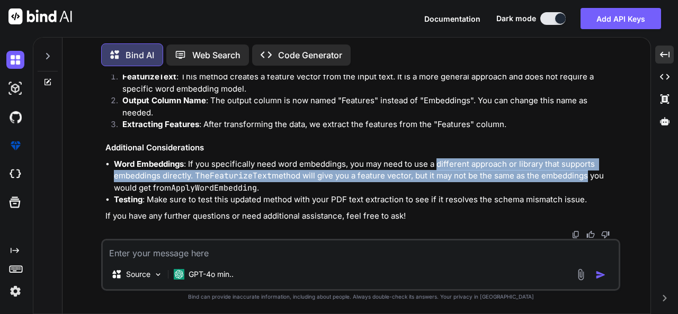
drag, startPoint x: 438, startPoint y: 166, endPoint x: 588, endPoint y: 170, distance: 150.4
click at [588, 170] on p "Word Embeddings : If you specifically need word embeddings, you may need to use…" at bounding box center [366, 176] width 504 height 36
click at [124, 179] on p "Word Embeddings : If you specifically need word embeddings, you may need to use…" at bounding box center [366, 176] width 504 height 36
click at [207, 179] on p "Word Embeddings : If you specifically need word embeddings, you may need to use…" at bounding box center [366, 176] width 504 height 36
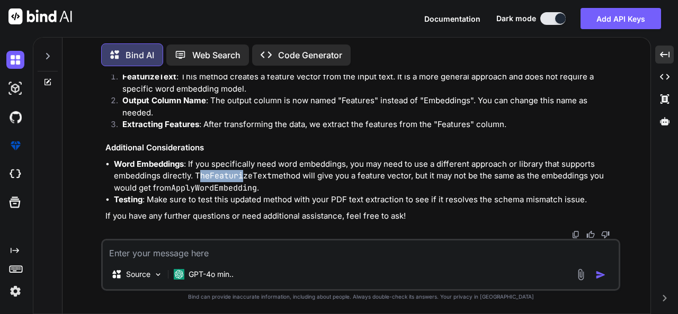
drag, startPoint x: 199, startPoint y: 176, endPoint x: 246, endPoint y: 176, distance: 47.1
click at [246, 176] on p "Word Embeddings : If you specifically need word embeddings, you may need to use…" at bounding box center [366, 176] width 504 height 36
drag, startPoint x: 276, startPoint y: 176, endPoint x: 328, endPoint y: 176, distance: 51.9
click at [328, 176] on p "Word Embeddings : If you specifically need word embeddings, you may need to use…" at bounding box center [366, 176] width 504 height 36
drag, startPoint x: 357, startPoint y: 178, endPoint x: 411, endPoint y: 178, distance: 53.5
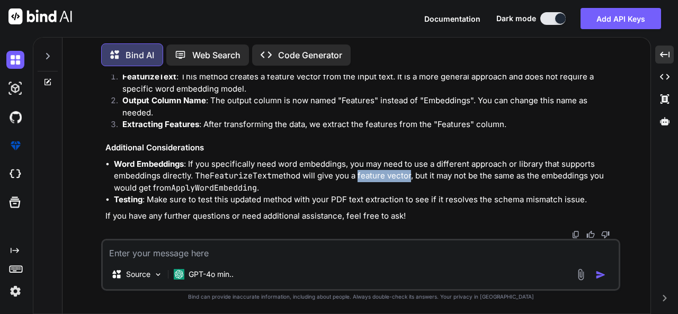
click at [411, 178] on p "Word Embeddings : If you specifically need word embeddings, you may need to use…" at bounding box center [366, 176] width 504 height 36
drag, startPoint x: 431, startPoint y: 178, endPoint x: 494, endPoint y: 175, distance: 62.6
click at [464, 178] on p "Word Embeddings : If you specifically need word embeddings, you may need to use…" at bounding box center [366, 176] width 504 height 36
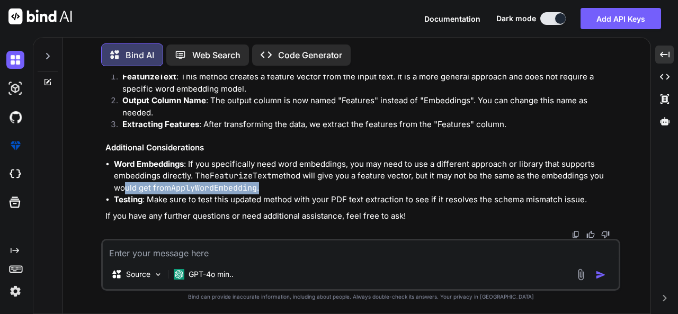
drag, startPoint x: 118, startPoint y: 185, endPoint x: 266, endPoint y: 187, distance: 147.7
click at [266, 187] on p "Word Embeddings : If you specifically need word embeddings, you may need to use…" at bounding box center [366, 176] width 504 height 36
click at [307, 186] on p "Word Embeddings : If you specifically need word embeddings, you may need to use…" at bounding box center [366, 176] width 504 height 36
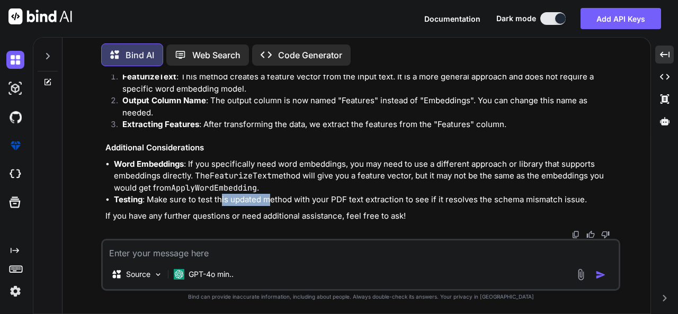
drag, startPoint x: 220, startPoint y: 202, endPoint x: 271, endPoint y: 200, distance: 50.9
click at [271, 200] on p "Testing : Make sure to test this updated method with your PDF text extraction t…" at bounding box center [366, 200] width 504 height 12
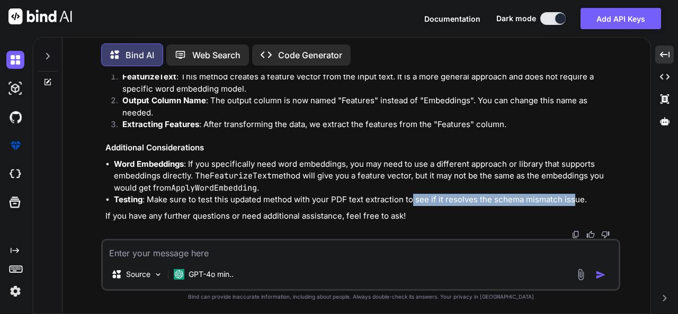
drag, startPoint x: 475, startPoint y: 200, endPoint x: 570, endPoint y: 196, distance: 95.4
click at [570, 196] on p "Testing : Make sure to test this updated method with your PDF text extraction t…" at bounding box center [366, 200] width 504 height 12
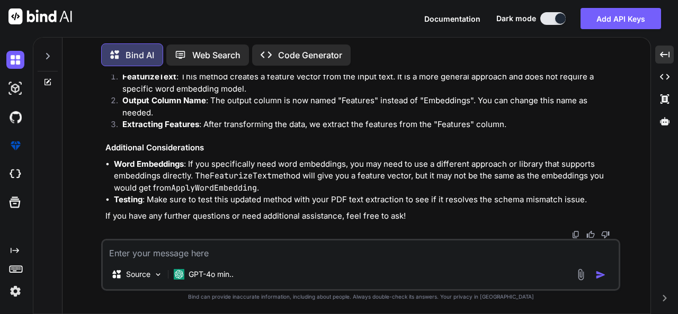
click at [251, 147] on h3 "Additional Considerations" at bounding box center [361, 148] width 512 height 12
click at [242, 173] on code "FeaturizeText" at bounding box center [241, 175] width 62 height 11
copy p "FeaturizeText"
drag
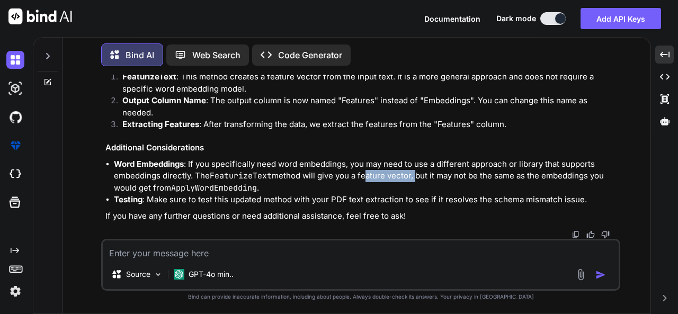
click at [416, 177] on p "Word Embeddings : If you specifically need word embeddings, you may need to use…" at bounding box center [366, 176] width 504 height 36
click at [366, 187] on p "Word Embeddings : If you specifically need word embeddings, you may need to use…" at bounding box center [366, 176] width 504 height 36
click at [412, 177] on p "Word Embeddings : If you specifically need word embeddings, you may need to use…" at bounding box center [366, 176] width 504 height 36
copy p "feature vector"
click at [227, 247] on textarea at bounding box center [361, 249] width 516 height 19
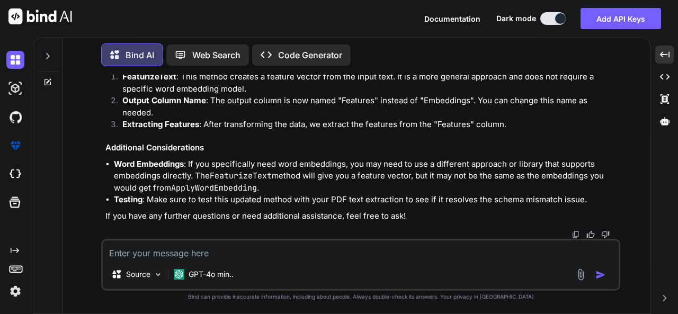
paste textarea "feature vector"
type textarea "feature vector does this help to find the cosine similarity"
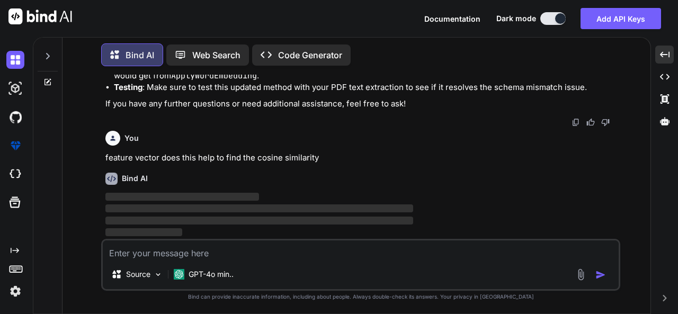
scroll to position [6708, 0]
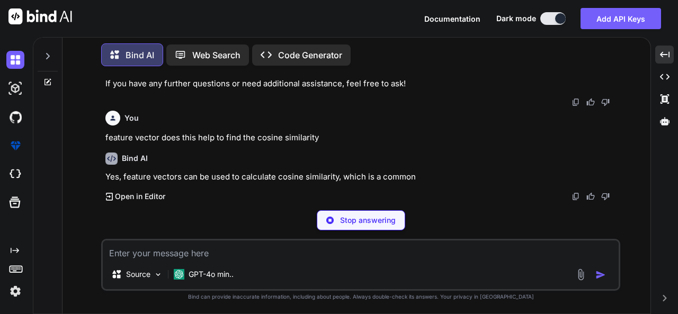
click at [375, 221] on p "Stop answering" at bounding box center [368, 220] width 56 height 11
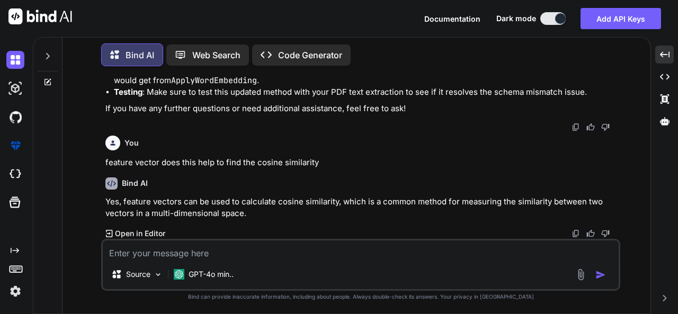
scroll to position [6704, 0]
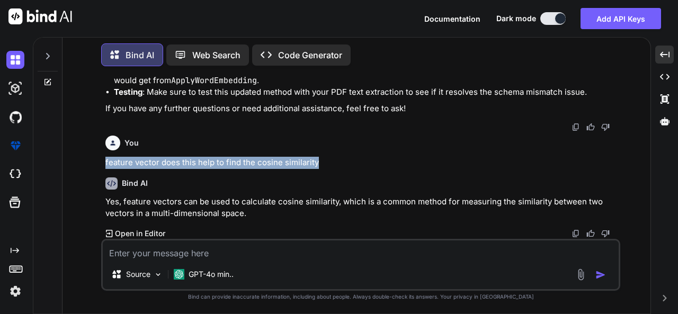
drag, startPoint x: 105, startPoint y: 160, endPoint x: 344, endPoint y: 163, distance: 239.3
click at [344, 163] on div "You Bind AI The error message you're encountering, System.ArgumentOutOfRangeExc…" at bounding box center [361, 157] width 517 height 164
copy p "feature vector does this help to find the cosine similarity"
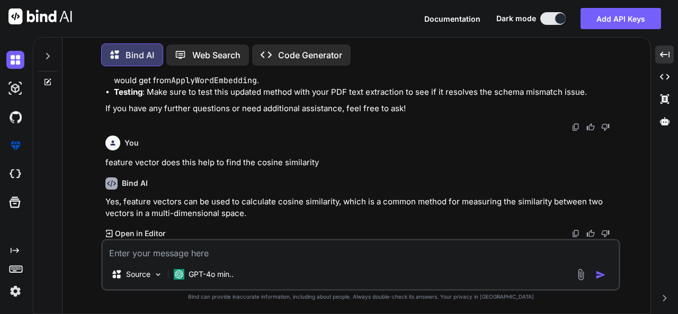
click at [189, 247] on textarea at bounding box center [361, 249] width 516 height 19
paste textarea "feature vector does this help to find the cosine similarity"
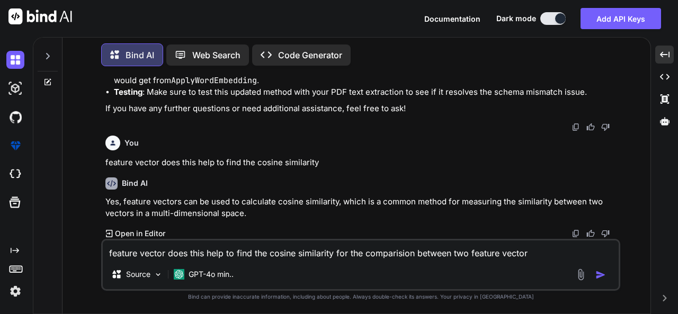
type textarea "feature vector does this help to find the cosine similarity for the comparision…"
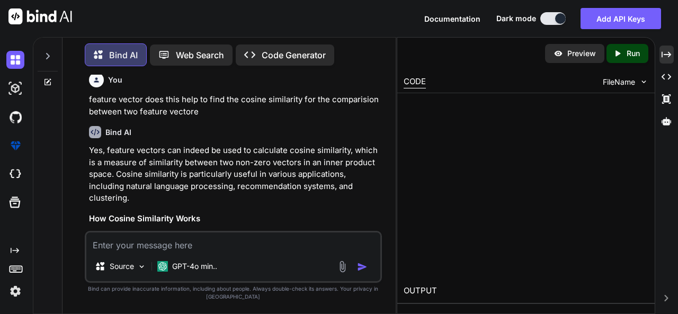
scroll to position [8548, 0]
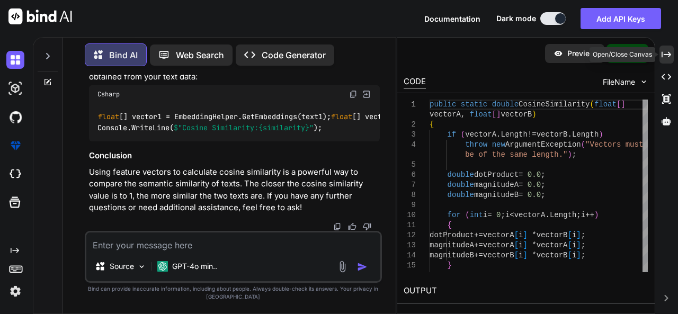
click at [665, 53] on icon "Created with Pixso." at bounding box center [666, 55] width 10 height 10
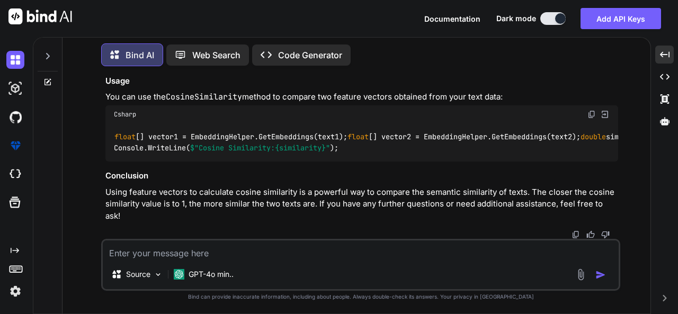
scroll to position [6922, 0]
drag, startPoint x: 107, startPoint y: 138, endPoint x: 214, endPoint y: 139, distance: 107.5
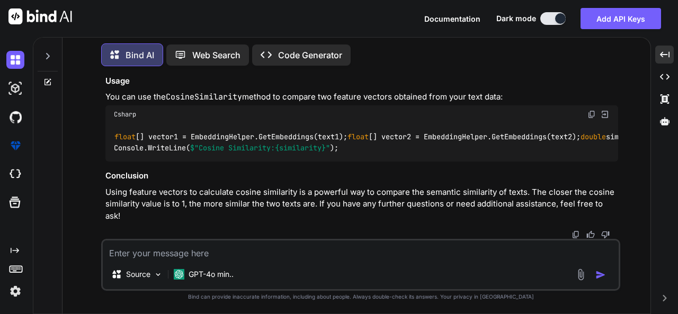
click at [186, 249] on textarea at bounding box center [361, 249] width 516 height 19
paste textarea "public static float[] GetEmbeddings(string text) { var mlContext = new MLContex…"
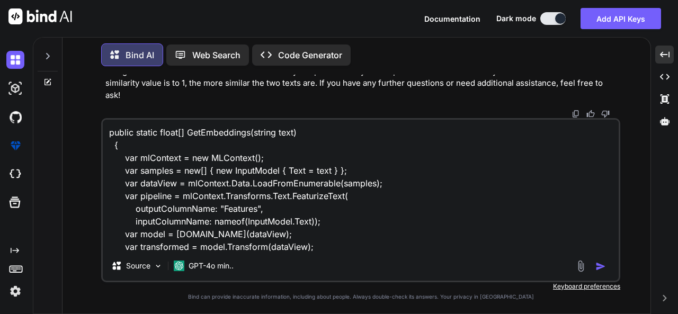
scroll to position [52, 0]
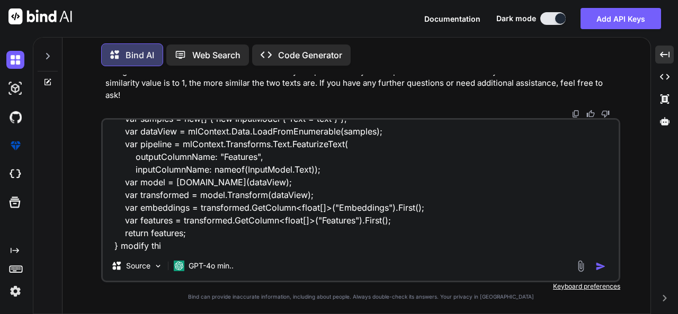
type textarea "public static float[] GetEmbeddings(string text) { var mlContext = new MLContex…"
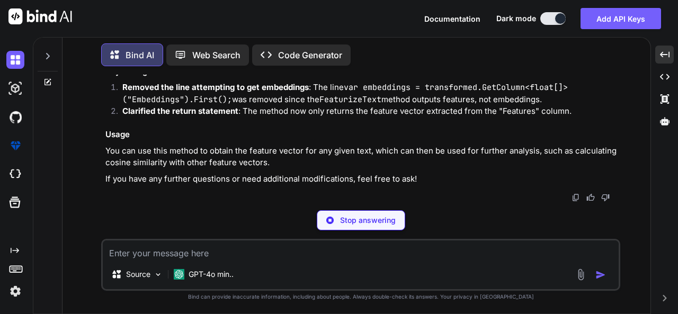
scroll to position [9950, 0]
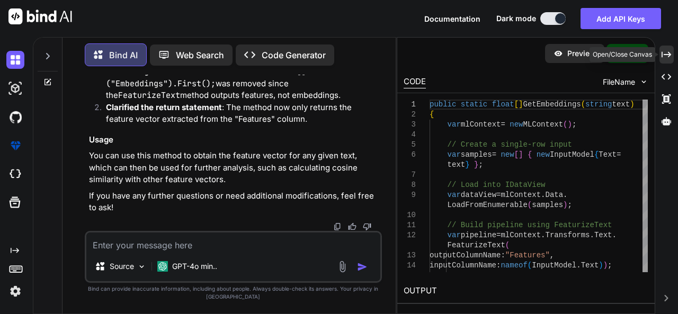
click at [668, 61] on div "Created with Pixso." at bounding box center [666, 55] width 14 height 18
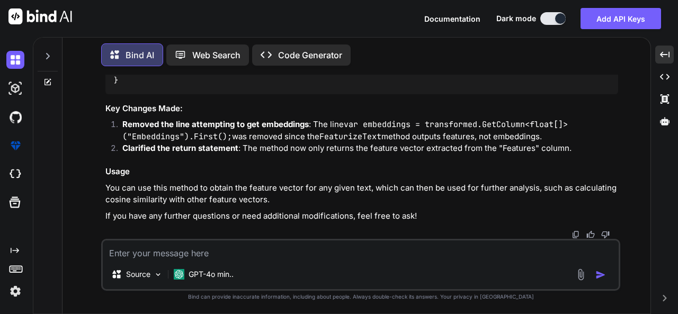
scroll to position [8000, 0]
drag, startPoint x: 141, startPoint y: 132, endPoint x: 239, endPoint y: 131, distance: 98.5
click at [239, 86] on code "public static float [] GetEmbeddings ( string text ) { var mlContext = new MLCo…" at bounding box center [385, 36] width 542 height 97
click at [281, 94] on div "public static float [] GetEmbeddings ( string text ) { var mlContext = new MLCo…" at bounding box center [361, 37] width 512 height 114
click at [247, 42] on span ""Features"" at bounding box center [241, 37] width 42 height 10
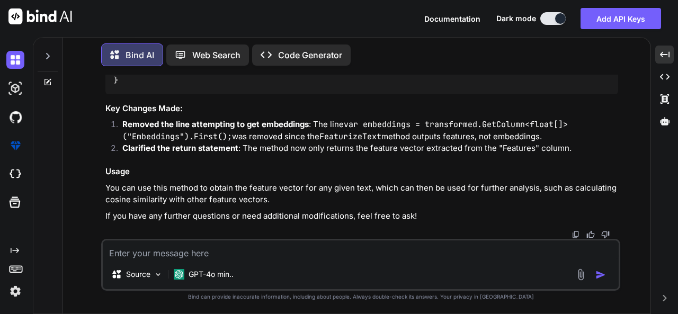
click at [247, 42] on span ""Features"" at bounding box center [241, 37] width 42 height 10
click at [292, 94] on div "public static float [] GetEmbeddings ( string text ) { var mlContext = new MLCo…" at bounding box center [361, 37] width 512 height 114
click at [249, 42] on span ""Features"" at bounding box center [241, 37] width 42 height 10
click at [286, 94] on div "public static float [] GetEmbeddings ( string text ) { var mlContext = new MLCo…" at bounding box center [361, 37] width 512 height 114
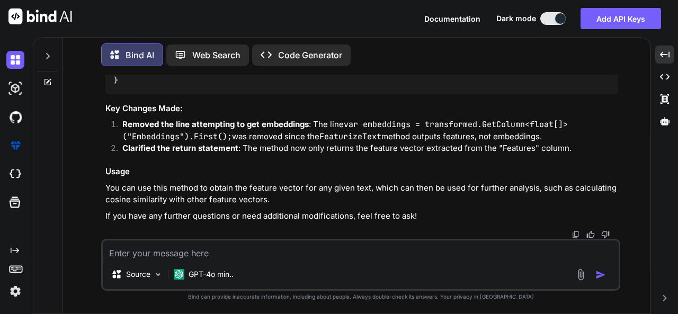
click at [382, 94] on div "public static float [] GetEmbeddings ( string text ) { var mlContext = new MLCo…" at bounding box center [361, 37] width 512 height 114
click at [231, 259] on textarea at bounding box center [361, 249] width 516 height 19
paste textarea "System.InvalidOperationException: 'Instance failure.'"
paste textarea "conn.Open();"
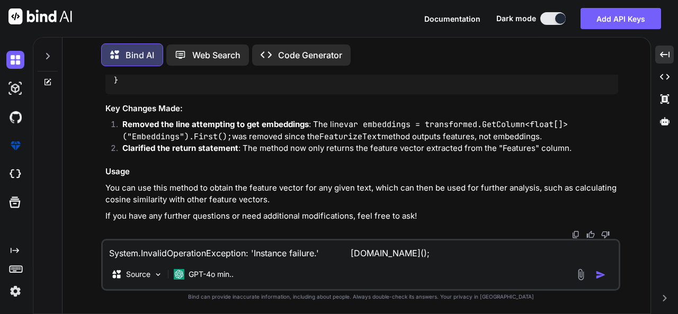
type textarea "System.InvalidOperationException: 'Instance failure.' conn.Open();"
click at [600, 274] on img "button" at bounding box center [600, 274] width 11 height 11
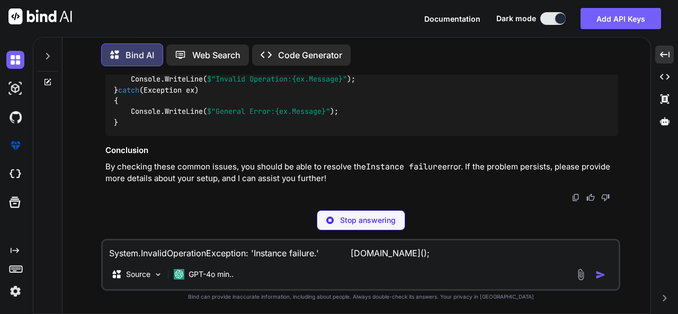
scroll to position [10669, 0]
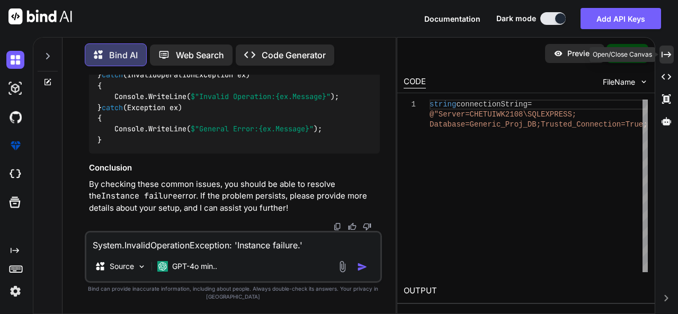
drag, startPoint x: 669, startPoint y: 53, endPoint x: 677, endPoint y: 69, distance: 18.2
click at [669, 55] on icon at bounding box center [666, 54] width 10 height 6
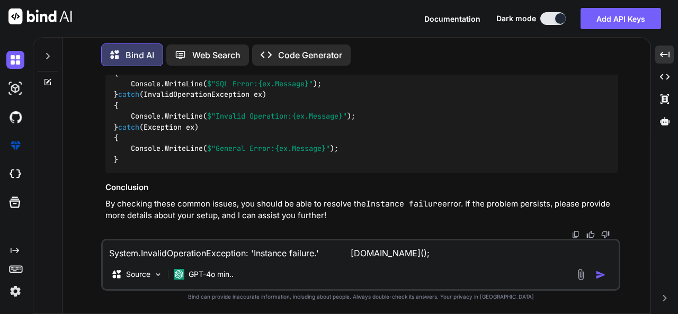
scroll to position [8665, 0]
click at [172, 248] on textarea "System.InvalidOperationException: 'Instance failure.' conn.Open();" at bounding box center [361, 249] width 516 height 19
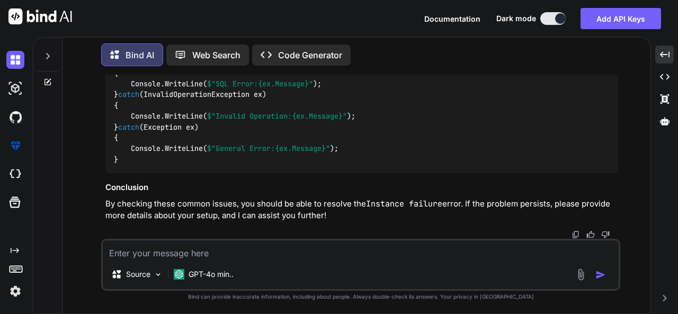
paste textarea "using Microsoft.ML; using Microsoft.ML.Data; using Microsoft.ML.Transforms.Text…"
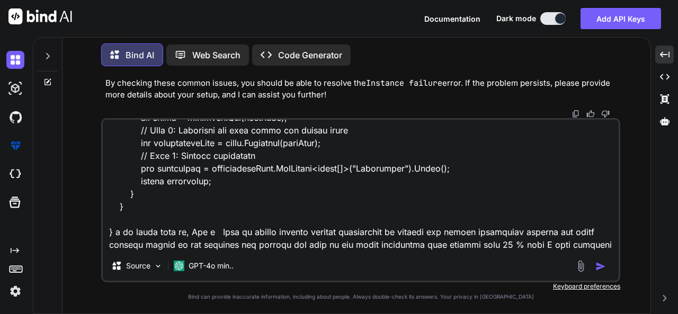
scroll to position [1526, 0]
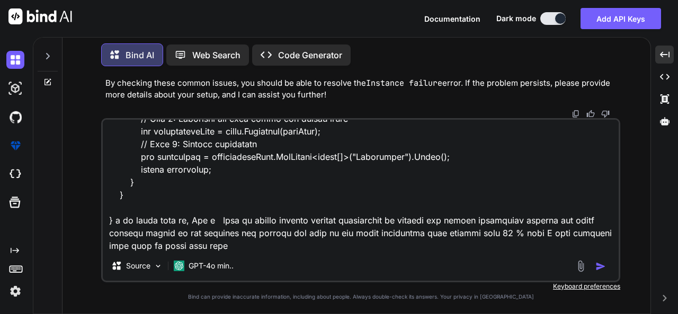
type textarea "using Microsoft.ML; using Microsoft.ML.Data; using Microsoft.ML.Transforms.Text…"
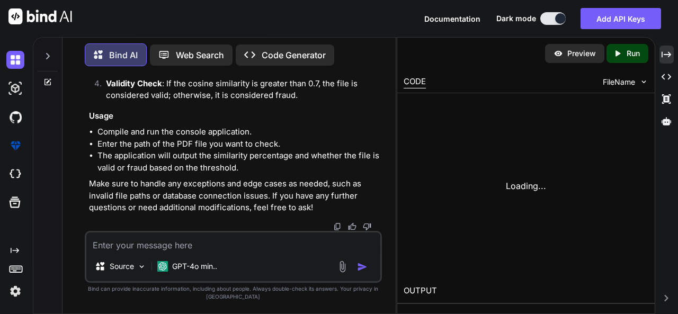
scroll to position [13819, 0]
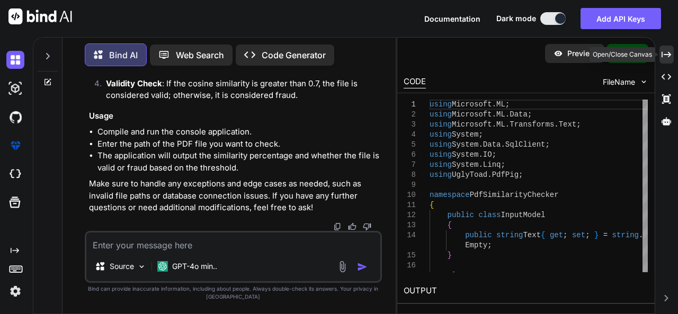
click at [669, 51] on icon "Created with Pixso." at bounding box center [666, 55] width 10 height 10
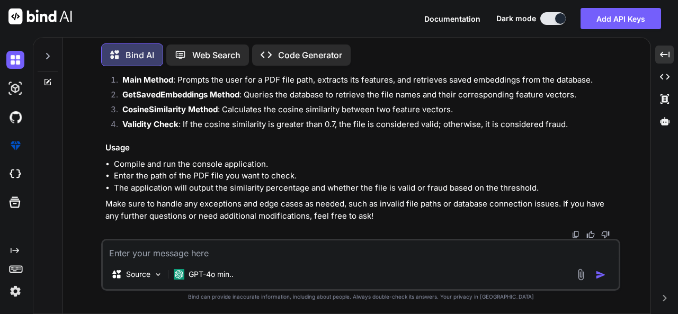
scroll to position [9740, 0]
click at [263, 251] on textarea at bounding box center [361, 249] width 516 height 19
paste textarea "public static double CosineSimilarity(float[] vectorA, float[] vectorB) { if (v…"
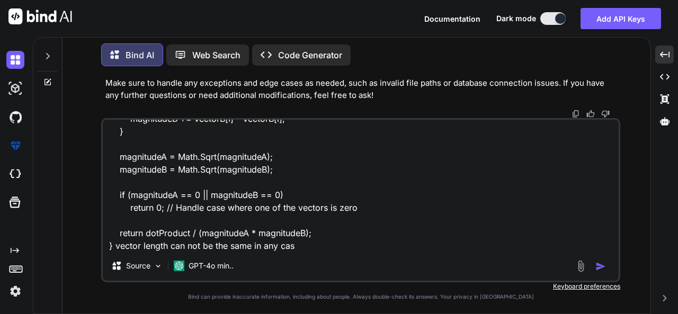
type textarea "public static double CosineSimilarity(float[] vectorA, float[] vectorB) { if (v…"
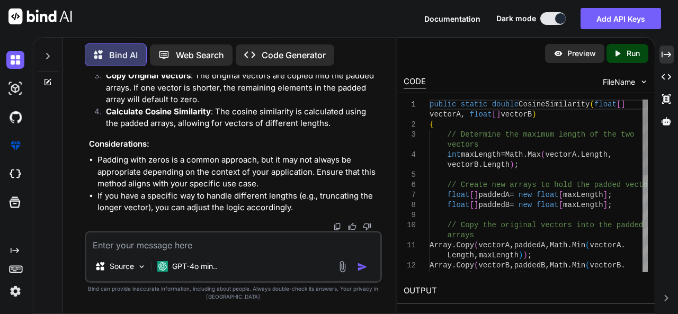
scroll to position [14140, 0]
click at [665, 62] on div "Created with Pixso." at bounding box center [666, 55] width 14 height 18
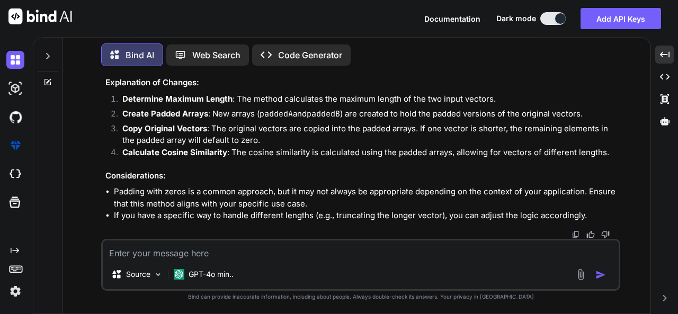
scroll to position [11651, 0]
